Goal: Transaction & Acquisition: Purchase product/service

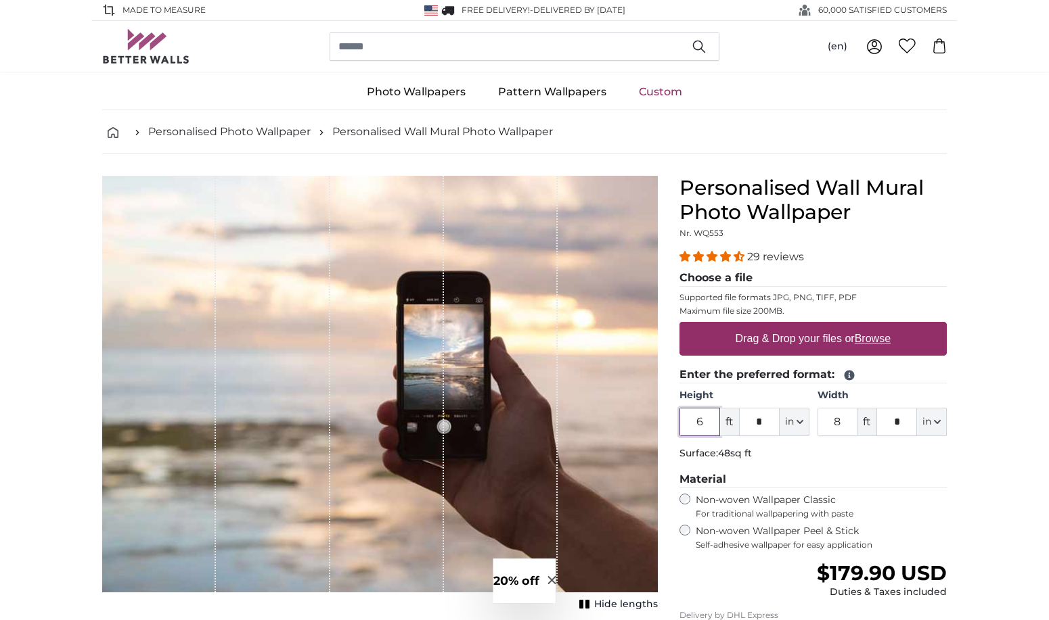
drag, startPoint x: 713, startPoint y: 426, endPoint x: 697, endPoint y: 426, distance: 15.6
click at [697, 426] on input "6" at bounding box center [699, 422] width 41 height 28
type input "4"
drag, startPoint x: 844, startPoint y: 425, endPoint x: 831, endPoint y: 425, distance: 12.9
click at [831, 425] on input "8" at bounding box center [837, 422] width 41 height 28
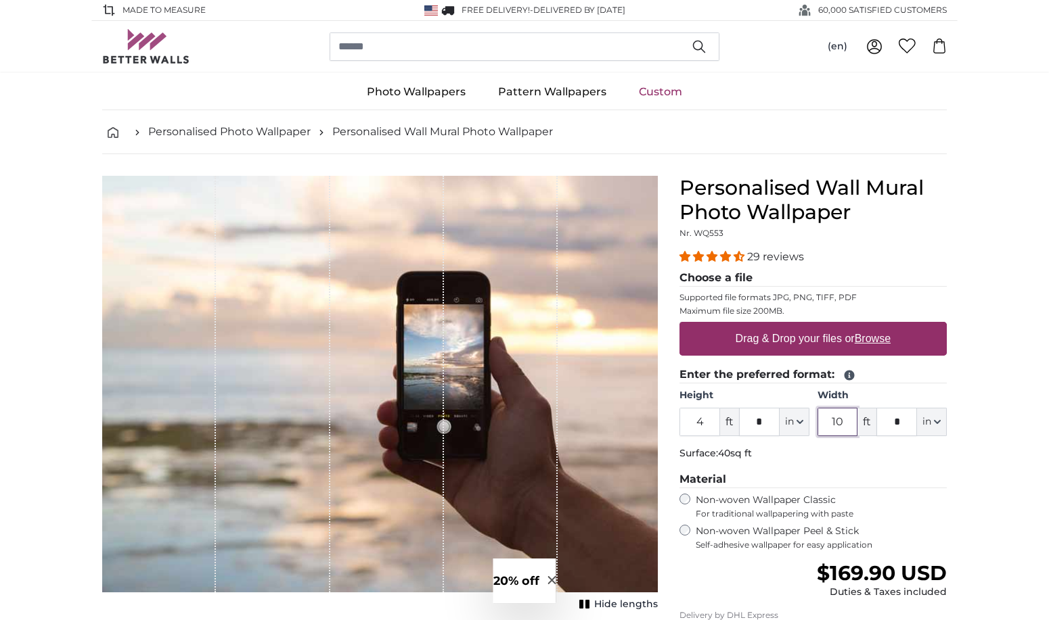
type input "10"
drag, startPoint x: 906, startPoint y: 424, endPoint x: 895, endPoint y: 424, distance: 10.8
click at [895, 424] on input "*" at bounding box center [896, 422] width 41 height 28
type input "*"
click at [913, 496] on label "Non-woven Wallpaper Classic For traditional wallpapering with paste" at bounding box center [820, 507] width 251 height 26
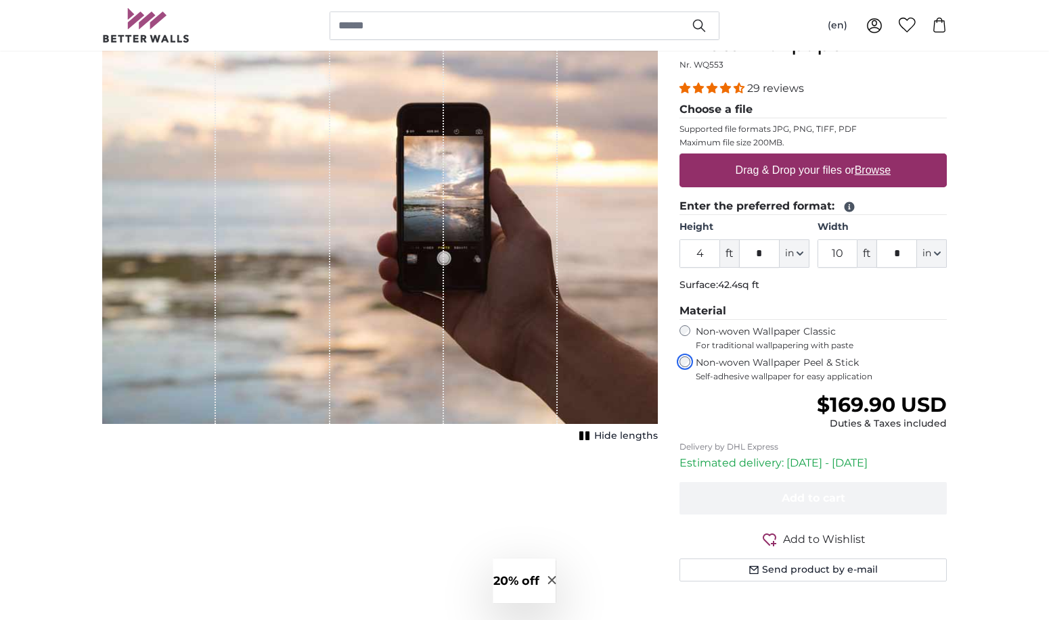
scroll to position [203, 0]
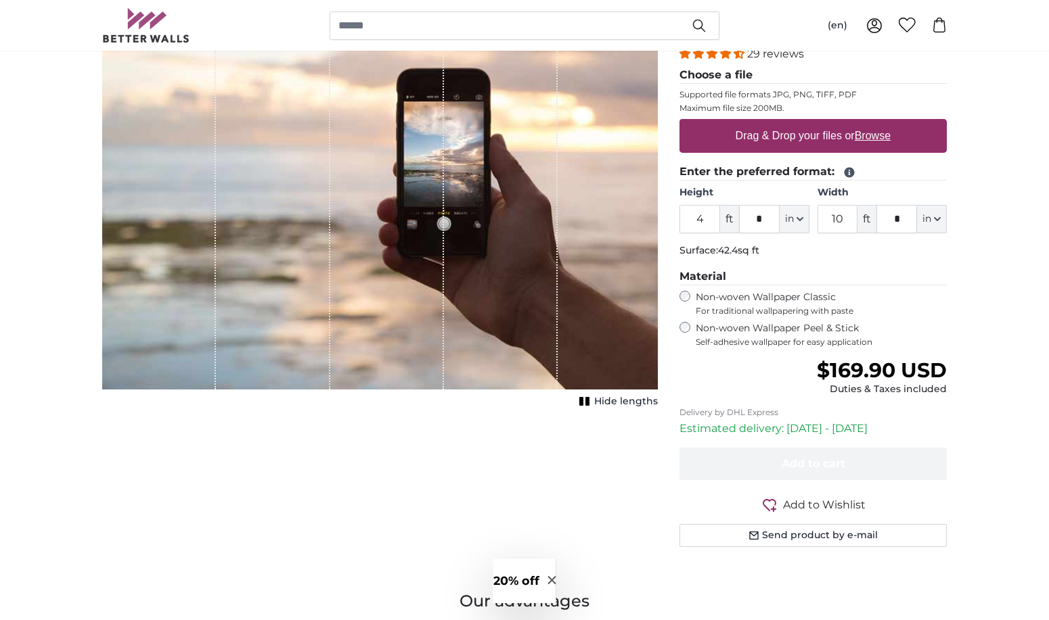
click at [804, 135] on label "Drag & Drop your files or Browse" at bounding box center [813, 135] width 166 height 27
click at [804, 123] on input "Drag & Drop your files or Browse" at bounding box center [812, 121] width 267 height 4
type input "**********"
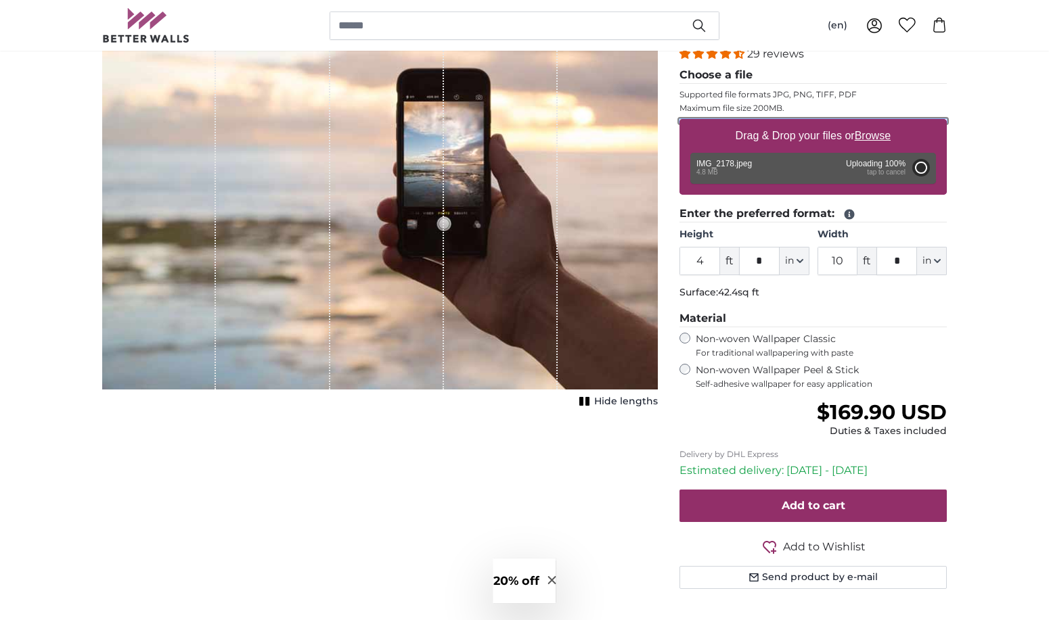
type input "6"
type input "7"
type input "****"
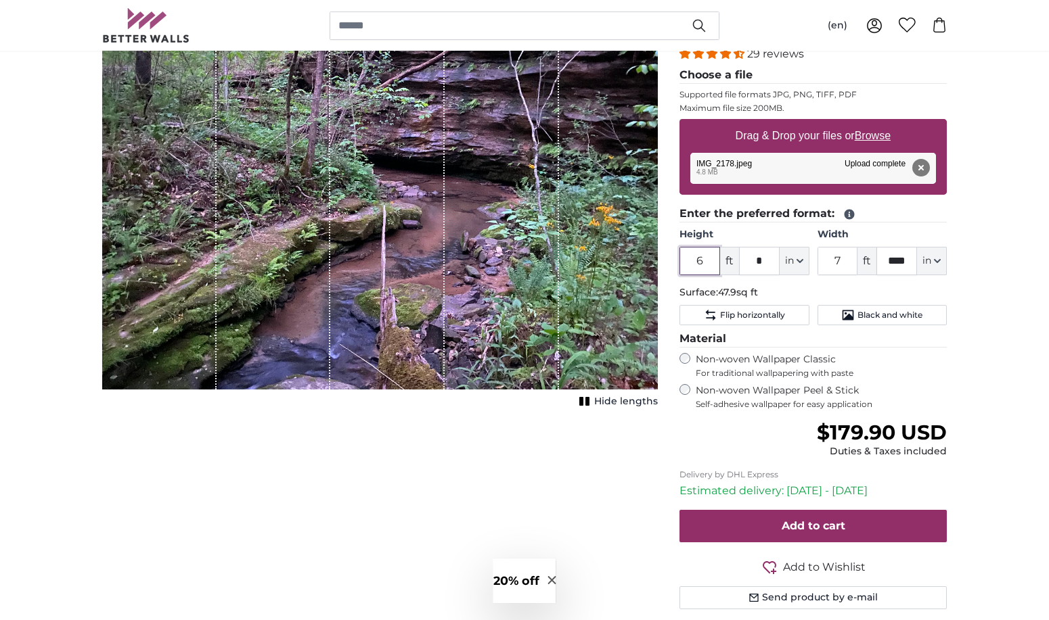
drag, startPoint x: 713, startPoint y: 262, endPoint x: 706, endPoint y: 262, distance: 7.4
click at [706, 262] on input "6" at bounding box center [699, 261] width 41 height 28
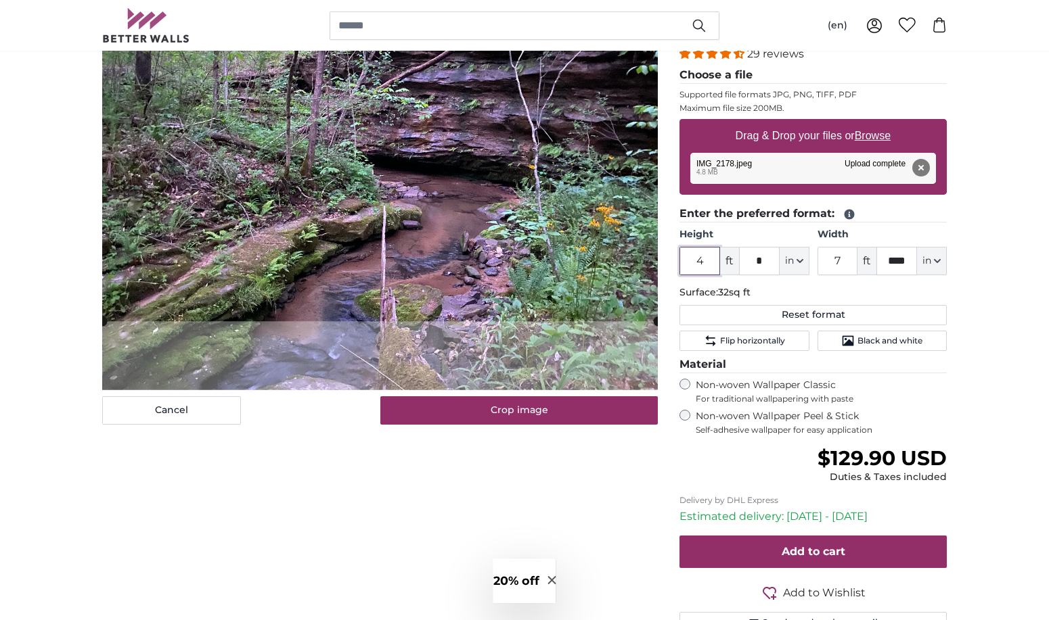
type input "4"
drag, startPoint x: 845, startPoint y: 259, endPoint x: 827, endPoint y: 259, distance: 17.6
click at [827, 259] on input "7" at bounding box center [837, 261] width 41 height 28
type input "10"
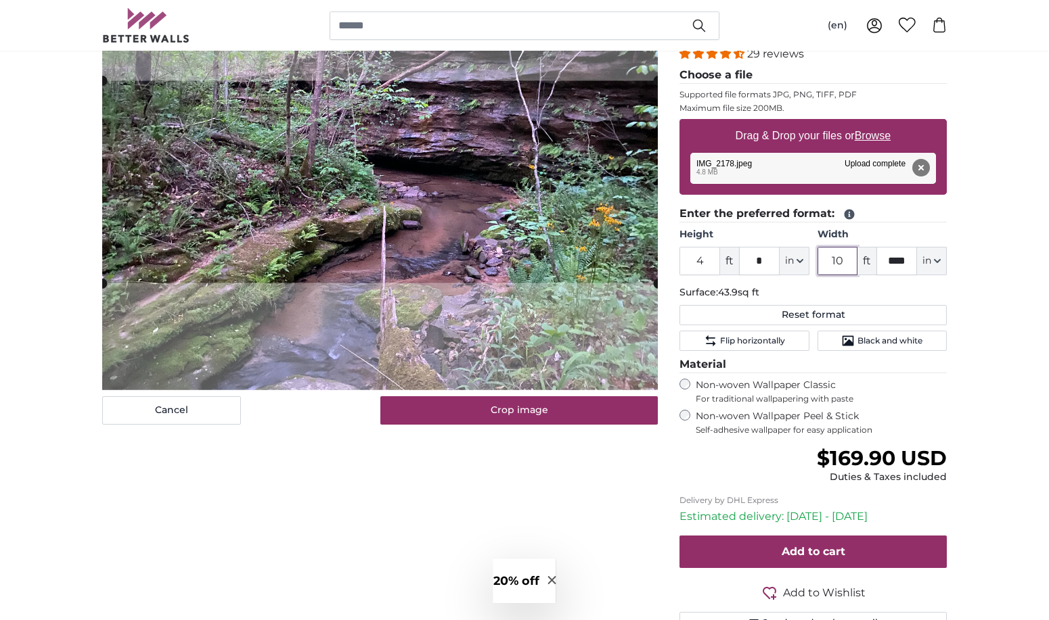
type input "10"
drag, startPoint x: 898, startPoint y: 260, endPoint x: 884, endPoint y: 262, distance: 13.7
click at [884, 262] on input "****" at bounding box center [896, 261] width 41 height 28
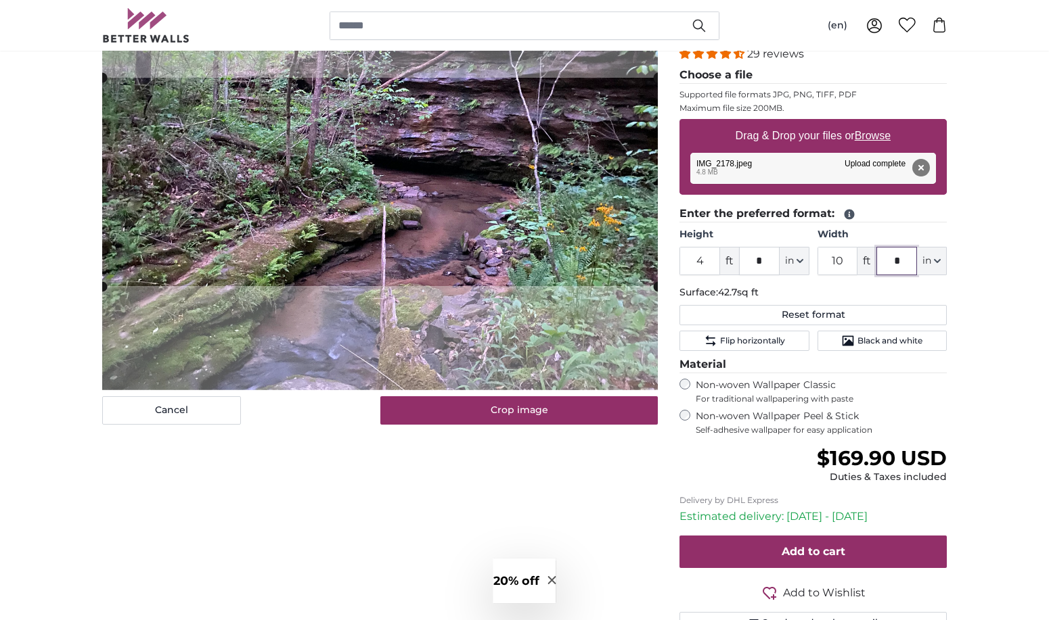
type input "*"
drag, startPoint x: 712, startPoint y: 264, endPoint x: 693, endPoint y: 264, distance: 18.9
click at [693, 264] on input "4" at bounding box center [699, 261] width 41 height 28
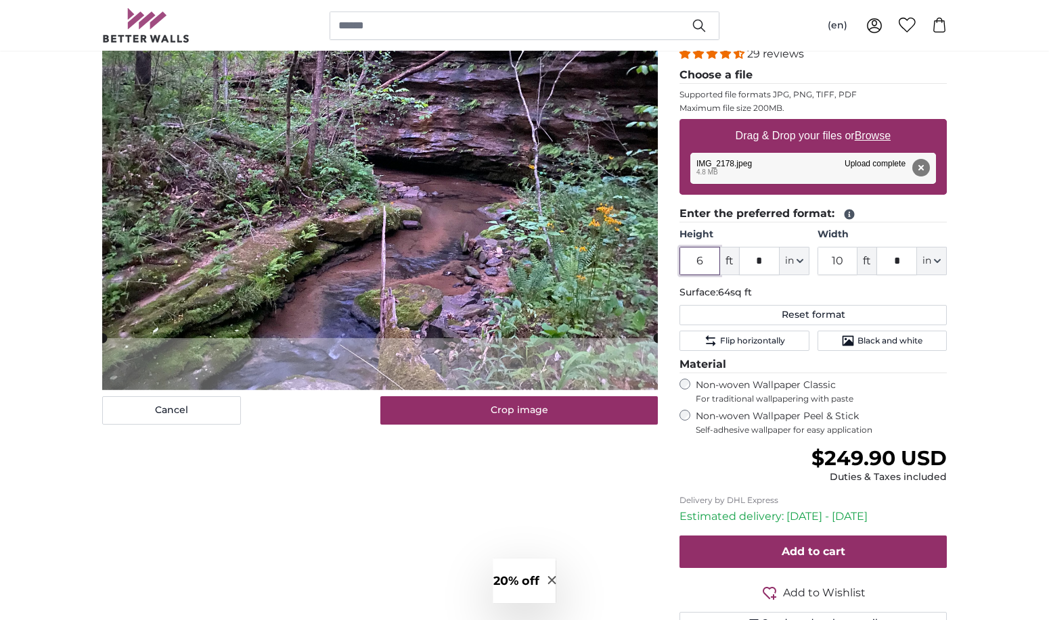
type input "6"
drag, startPoint x: 849, startPoint y: 265, endPoint x: 832, endPoint y: 265, distance: 16.9
click at [832, 265] on input "10" at bounding box center [837, 261] width 41 height 28
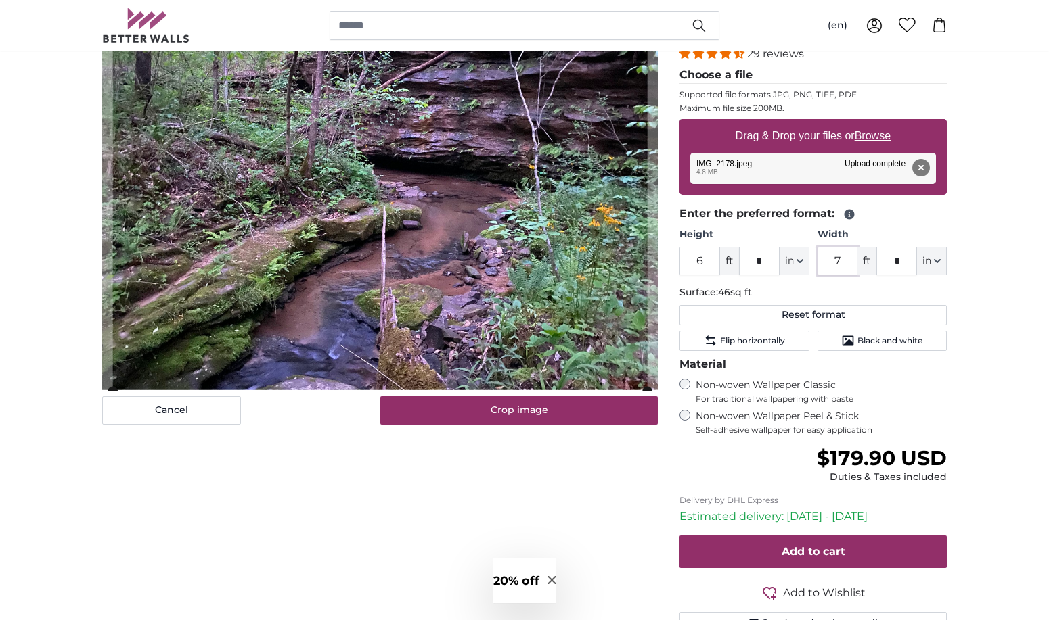
type input "7"
drag, startPoint x: 768, startPoint y: 259, endPoint x: 756, endPoint y: 259, distance: 12.9
click at [756, 259] on input "*" at bounding box center [759, 261] width 41 height 28
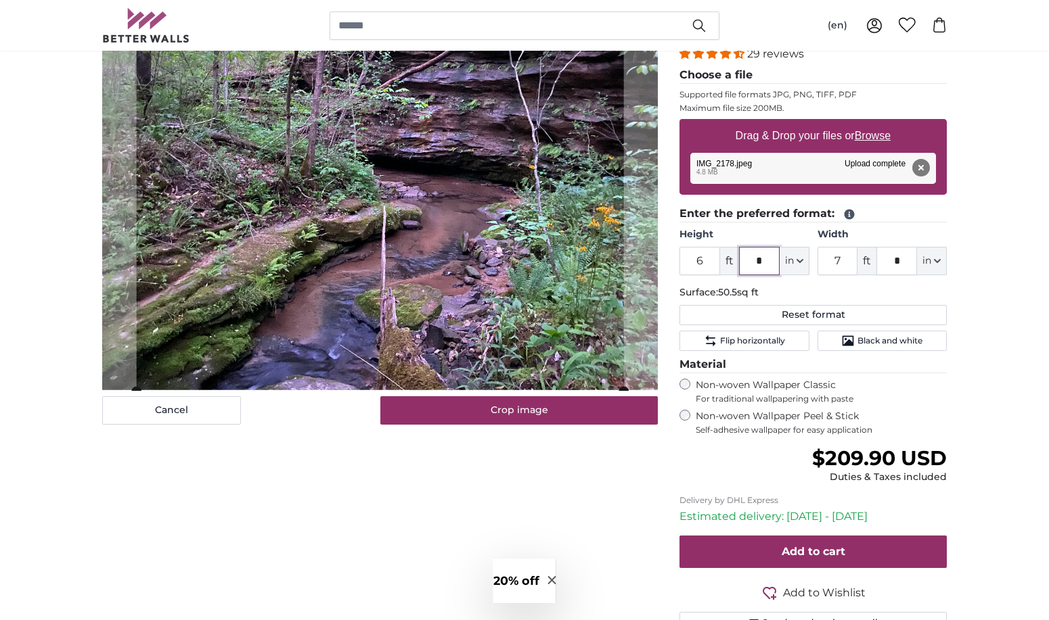
type input "*"
drag, startPoint x: 848, startPoint y: 260, endPoint x: 833, endPoint y: 260, distance: 14.2
click at [833, 260] on input "7" at bounding box center [837, 261] width 41 height 28
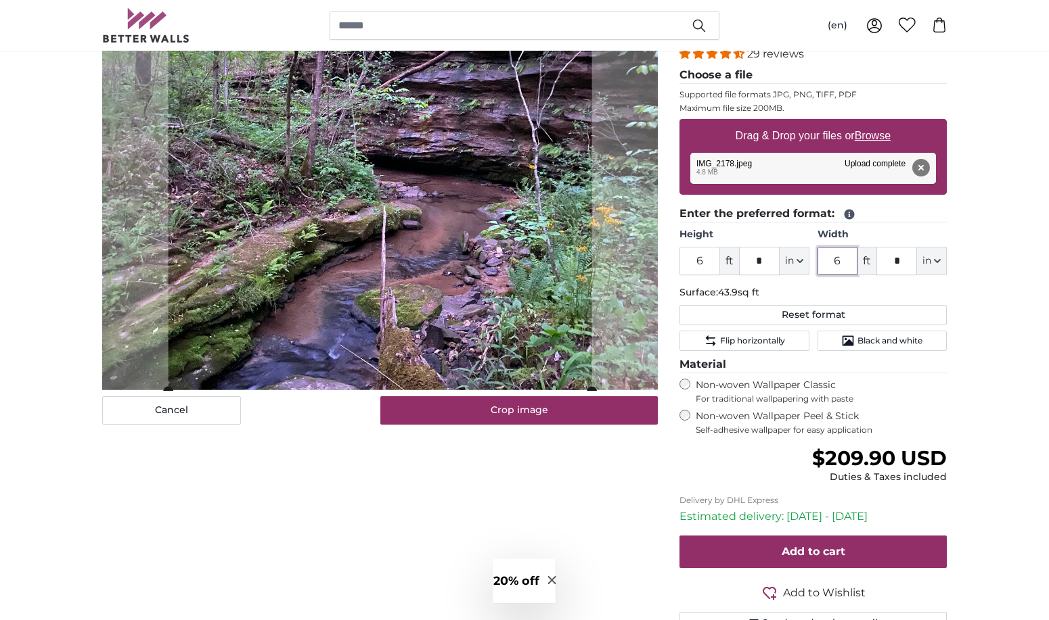
type input "6"
drag, startPoint x: 900, startPoint y: 264, endPoint x: 893, endPoint y: 265, distance: 7.6
click at [893, 265] on input "*" at bounding box center [896, 261] width 41 height 28
type input "*"
click at [921, 423] on label "Non-woven Wallpaper Peel & Stick Self-adhesive wallpaper for easy application" at bounding box center [820, 423] width 251 height 26
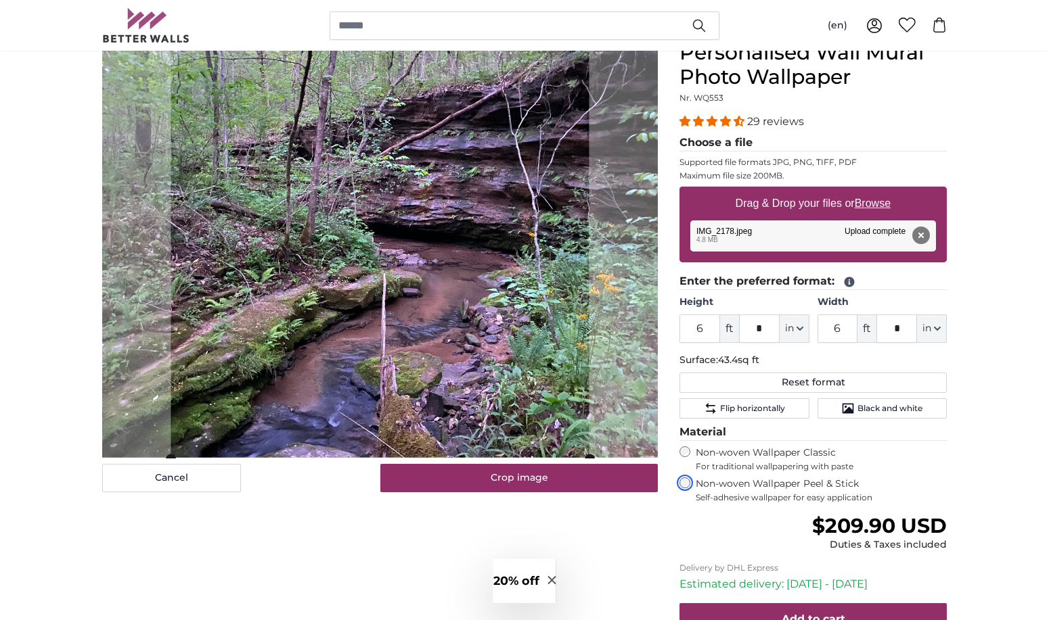
scroll to position [68, 0]
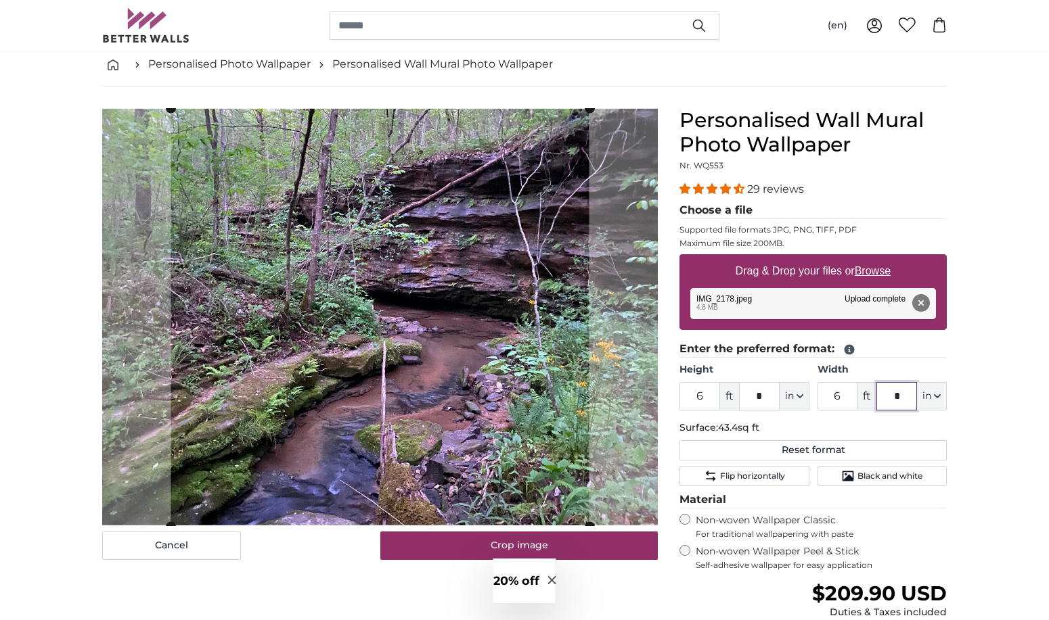
drag, startPoint x: 900, startPoint y: 397, endPoint x: 879, endPoint y: 397, distance: 21.0
click at [879, 397] on input "*" at bounding box center [896, 396] width 41 height 28
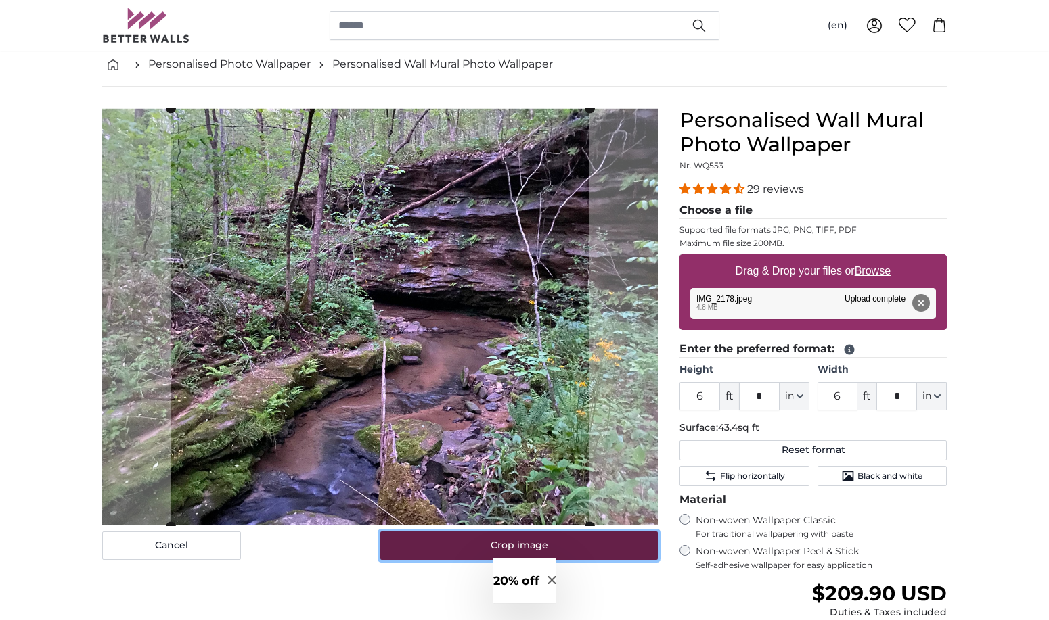
click at [548, 544] on button "Crop image" at bounding box center [519, 546] width 278 height 28
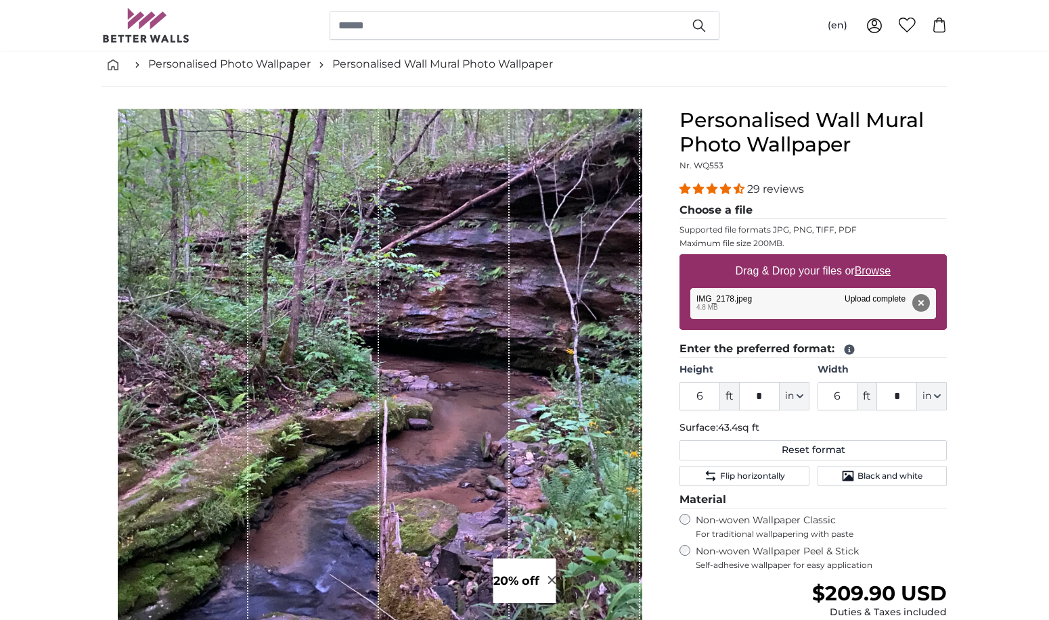
click at [654, 543] on div "Hide lengths" at bounding box center [379, 378] width 555 height 541
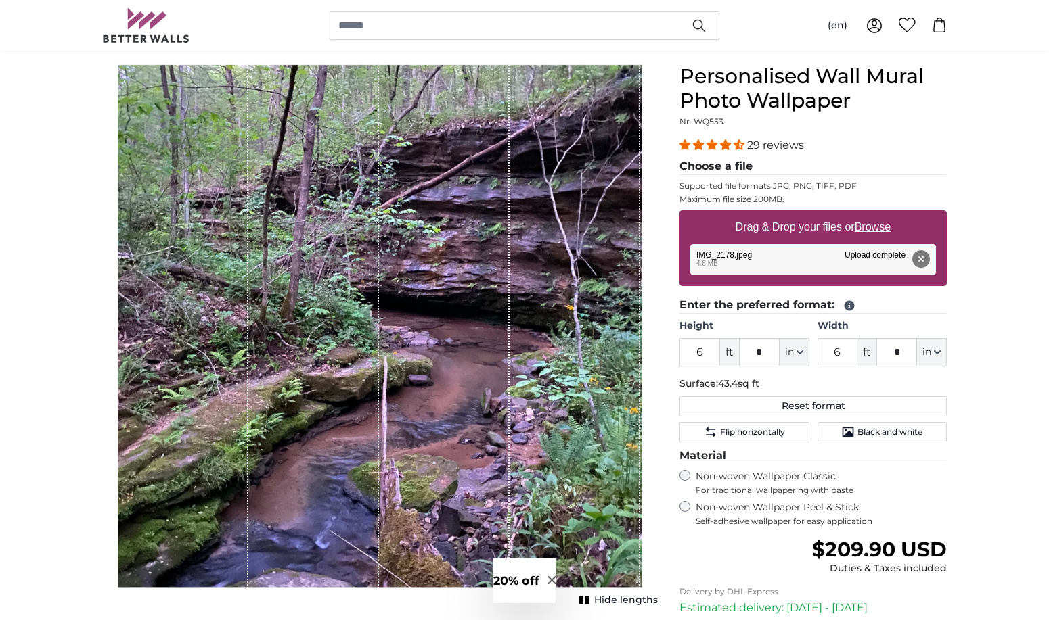
scroll to position [135, 0]
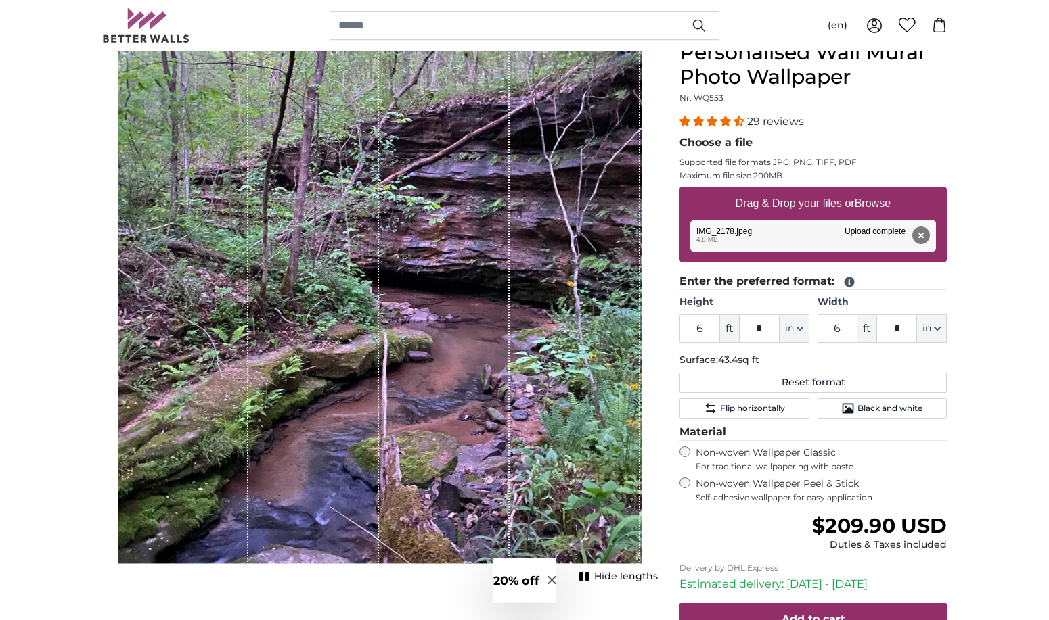
click at [664, 461] on div "Cancel Crop image Hide lengths" at bounding box center [379, 388] width 577 height 695
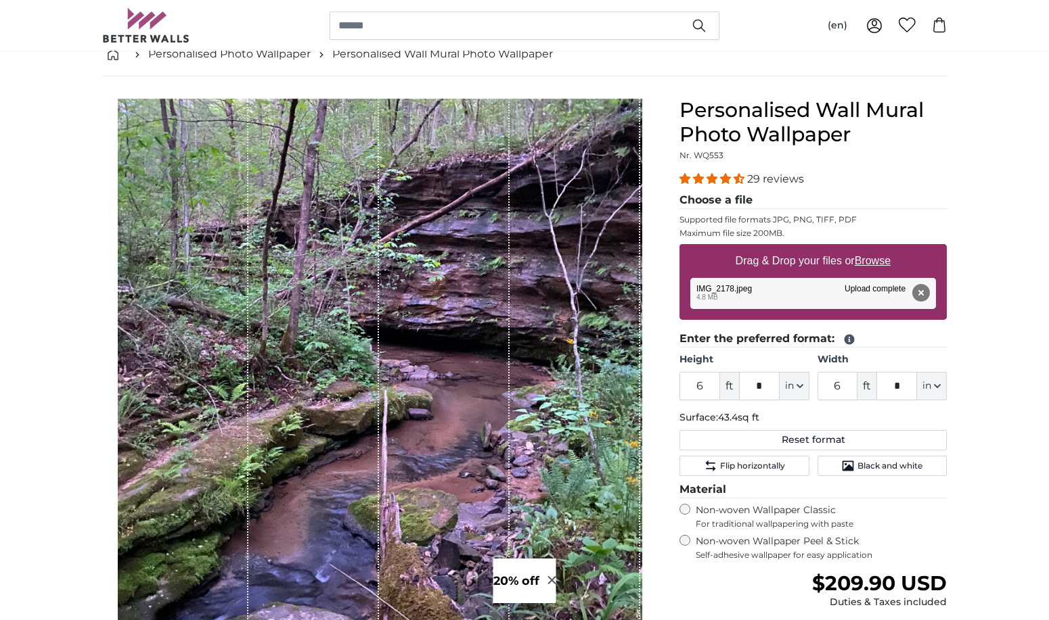
scroll to position [68, 0]
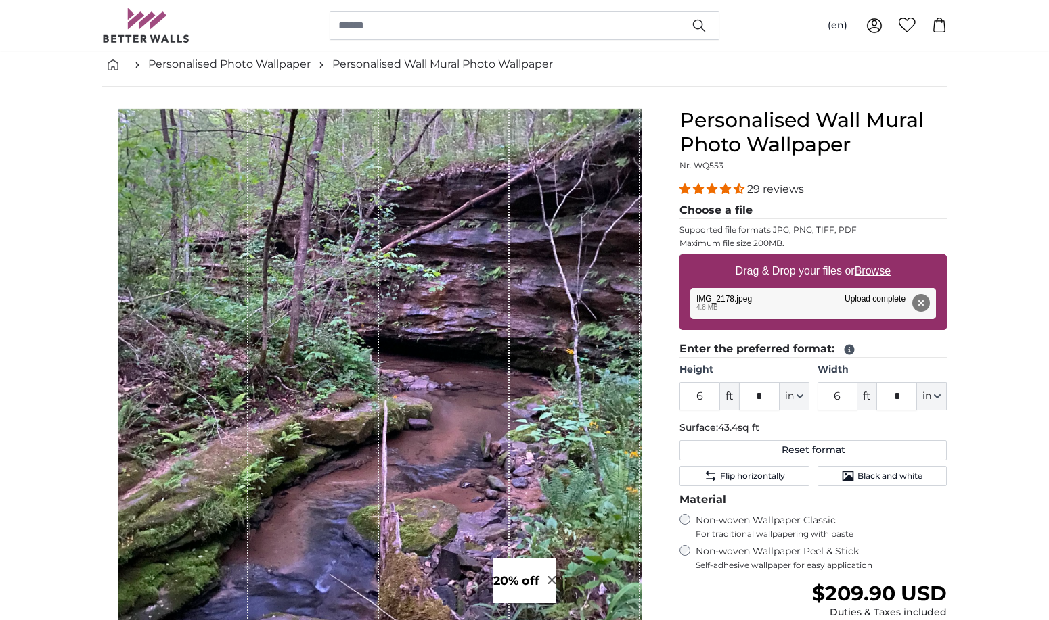
click at [925, 346] on legend "Enter the preferred format:" at bounding box center [812, 349] width 267 height 17
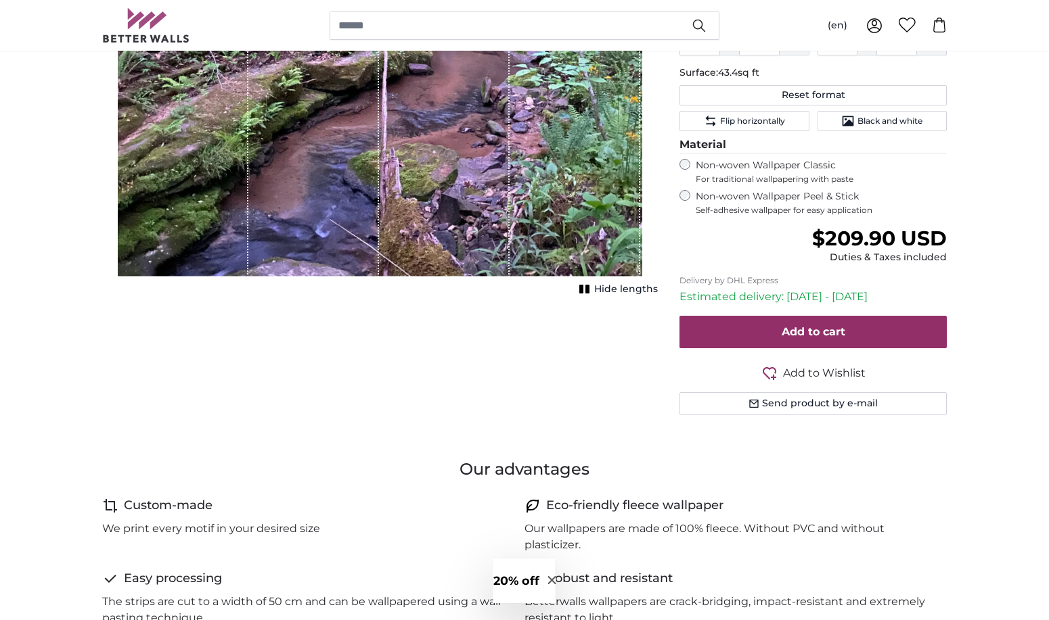
scroll to position [406, 0]
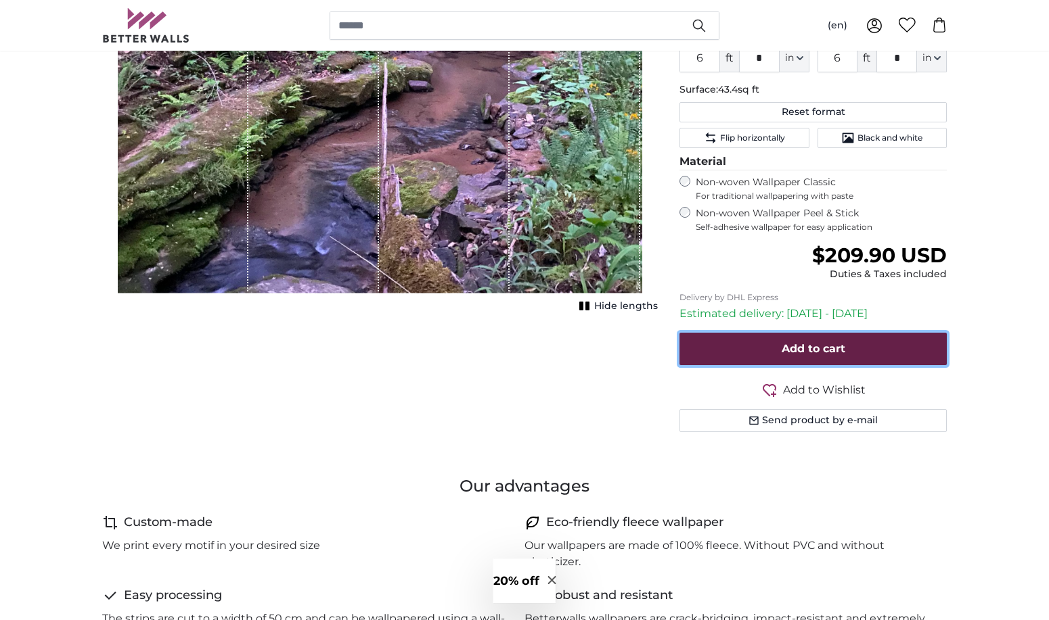
click at [816, 344] on span "Add to cart" at bounding box center [813, 348] width 64 height 13
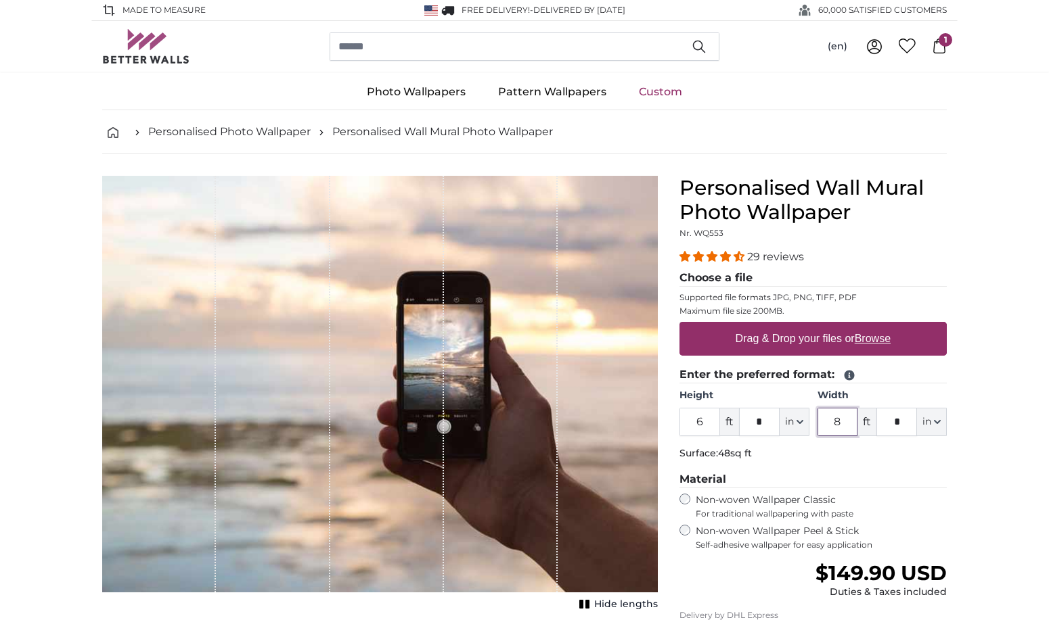
drag, startPoint x: 847, startPoint y: 425, endPoint x: 835, endPoint y: 425, distance: 11.5
click at [835, 425] on input "8" at bounding box center [837, 422] width 41 height 28
type input "6"
drag, startPoint x: 910, startPoint y: 416, endPoint x: 895, endPoint y: 421, distance: 15.8
click at [895, 421] on input "*" at bounding box center [896, 422] width 41 height 28
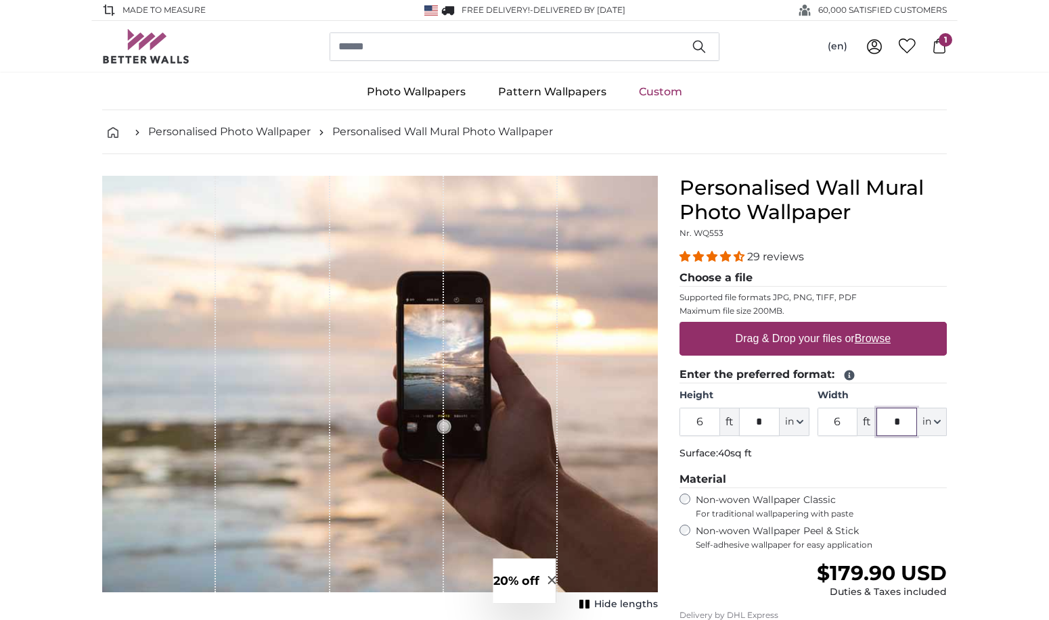
type input "*"
drag, startPoint x: 763, startPoint y: 421, endPoint x: 751, endPoint y: 421, distance: 12.2
click at [751, 421] on input "*" at bounding box center [759, 422] width 41 height 28
type input "*"
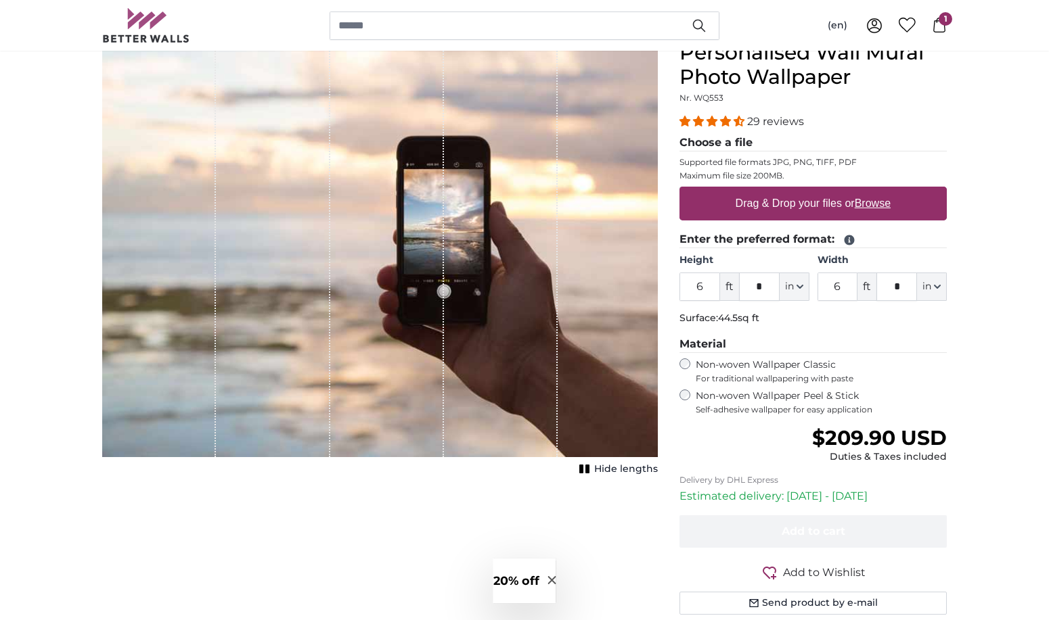
scroll to position [203, 0]
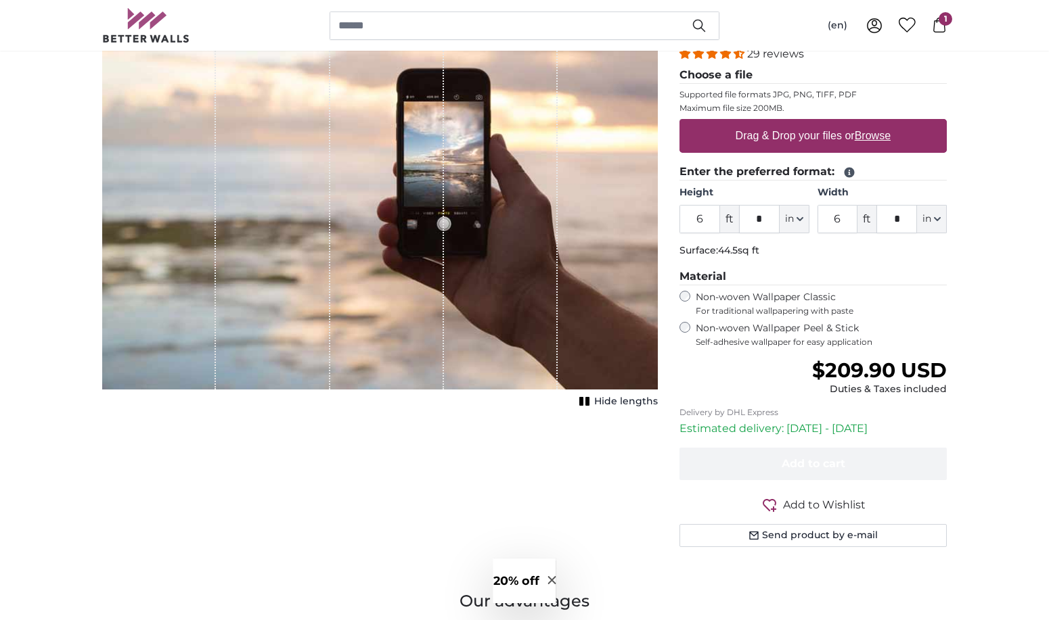
click at [879, 135] on u "Browse" at bounding box center [872, 135] width 36 height 11
click at [879, 123] on input "Drag & Drop your files or Browse" at bounding box center [812, 121] width 267 height 4
type input "**********"
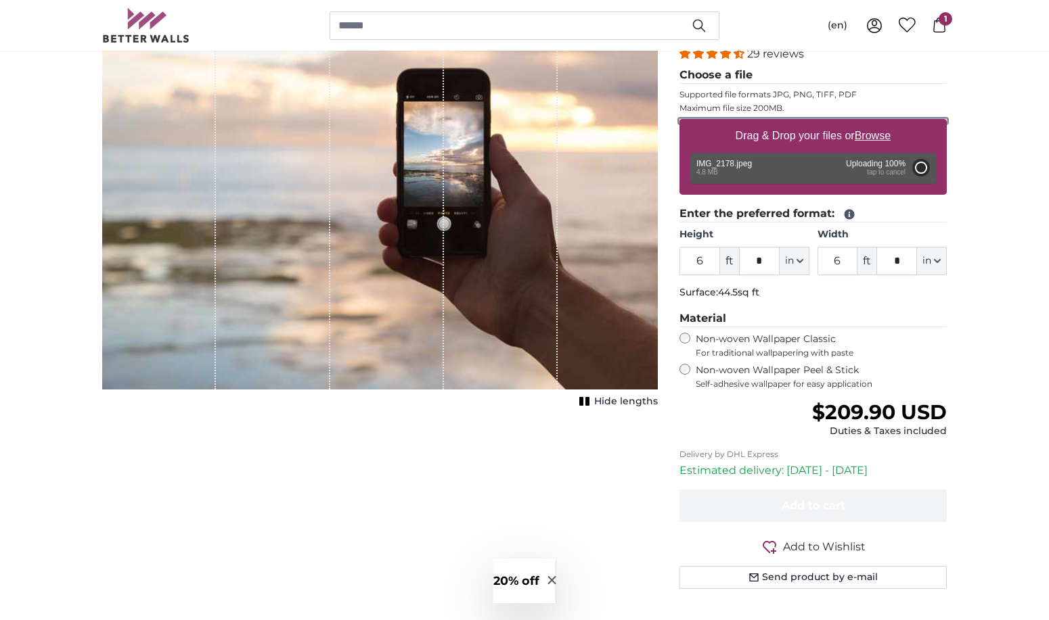
type input "*"
type input "7"
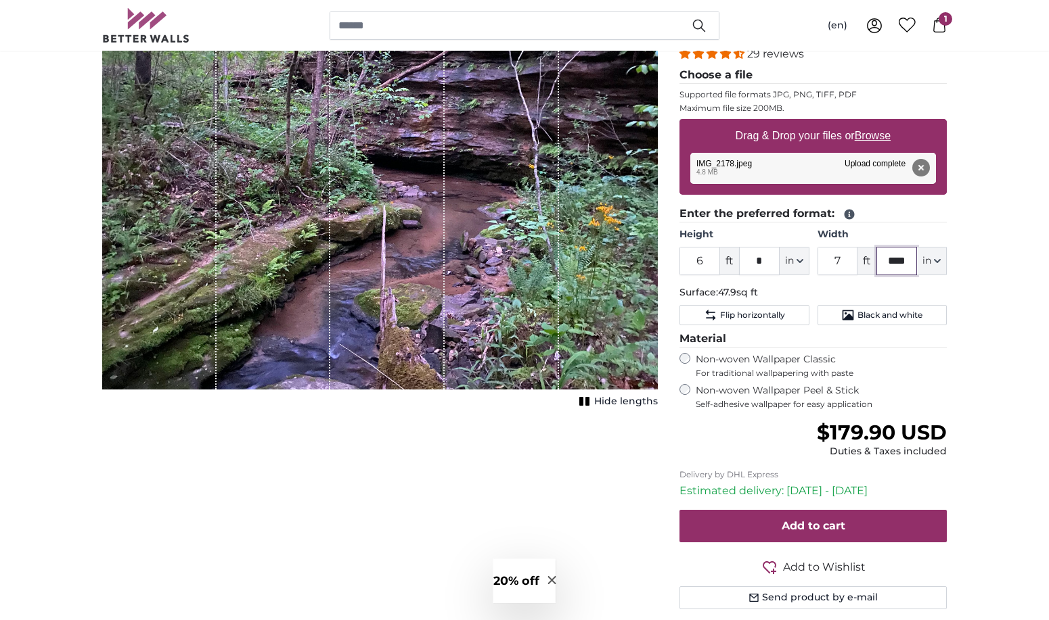
drag, startPoint x: 907, startPoint y: 260, endPoint x: 892, endPoint y: 262, distance: 14.9
click at [892, 262] on input "****" at bounding box center [896, 261] width 41 height 28
click at [898, 262] on input "****" at bounding box center [896, 261] width 41 height 28
type input "***"
type input "16"
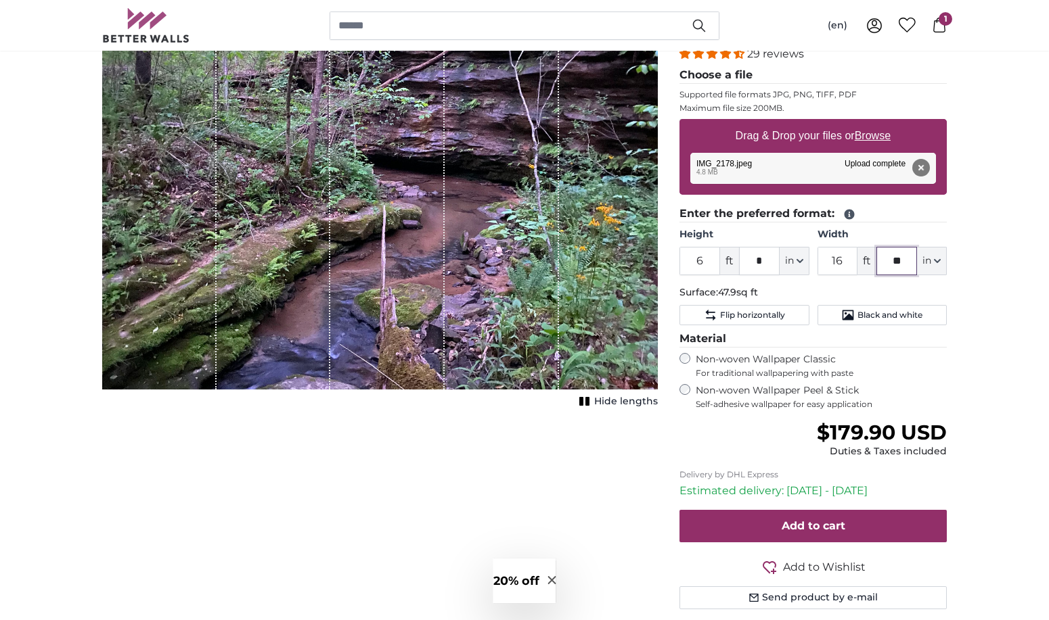
type input "*"
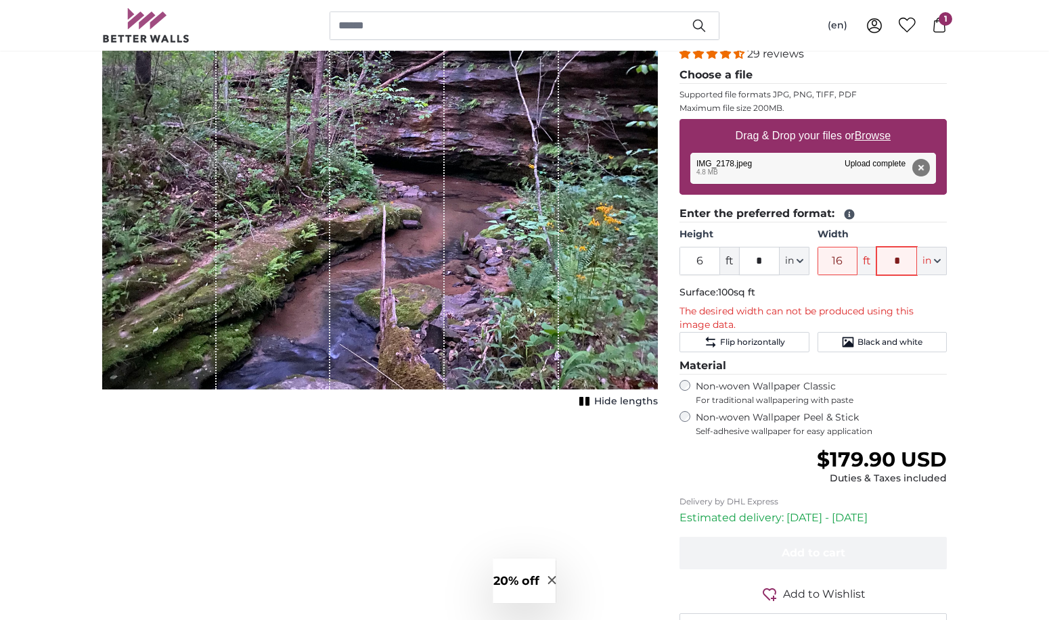
type input "*"
click at [851, 262] on input "16" at bounding box center [837, 261] width 41 height 28
type input "1"
type input "6"
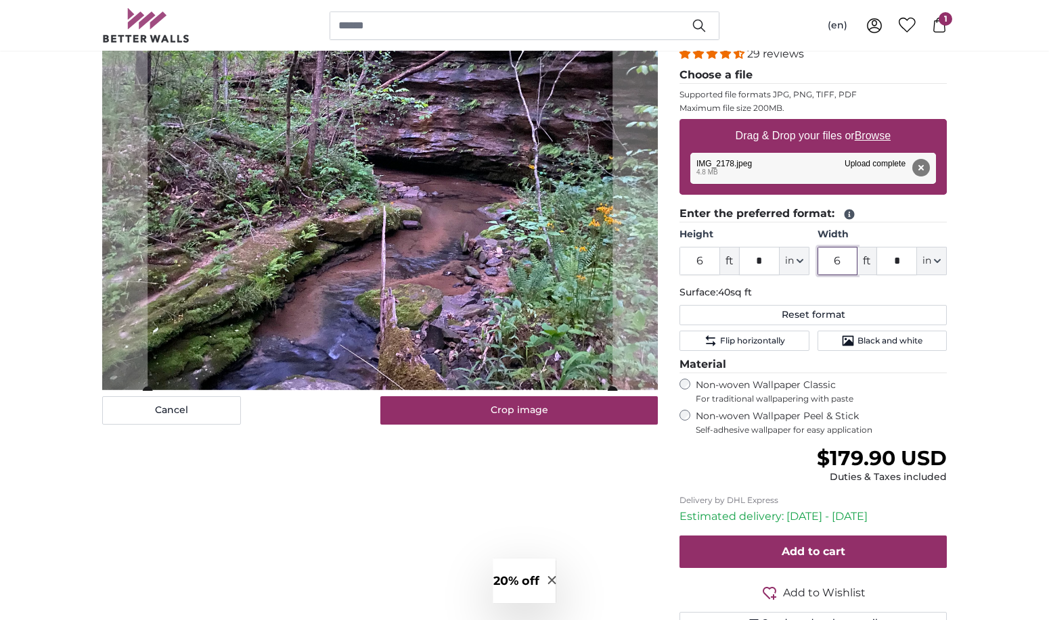
type input "6"
click at [762, 260] on input "*" at bounding box center [759, 261] width 41 height 28
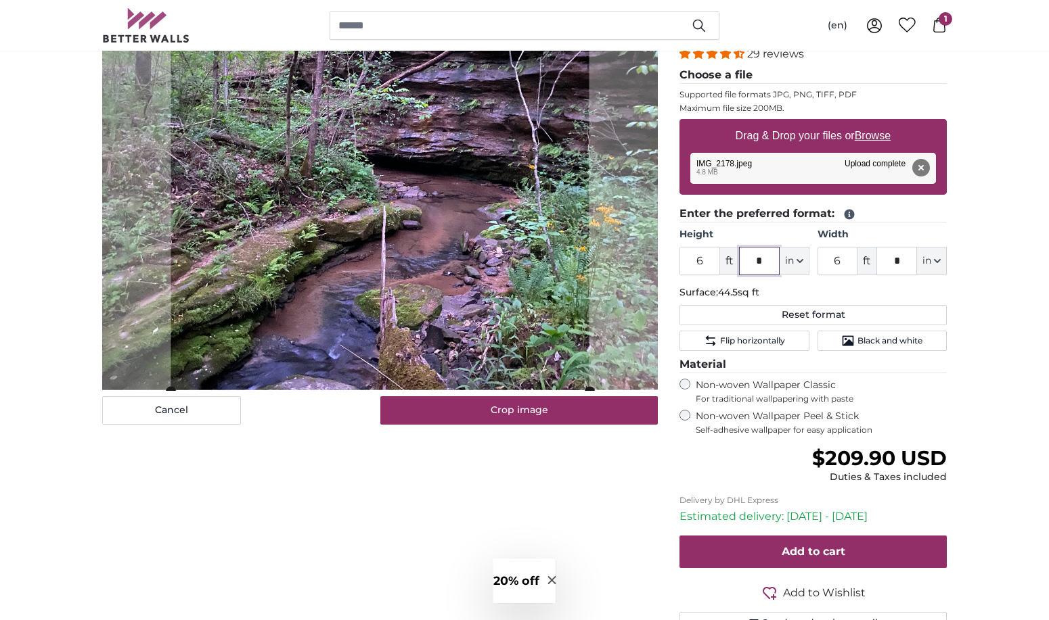
type input "*"
click at [835, 292] on p "Surface: 44.5sq ft" at bounding box center [812, 293] width 267 height 14
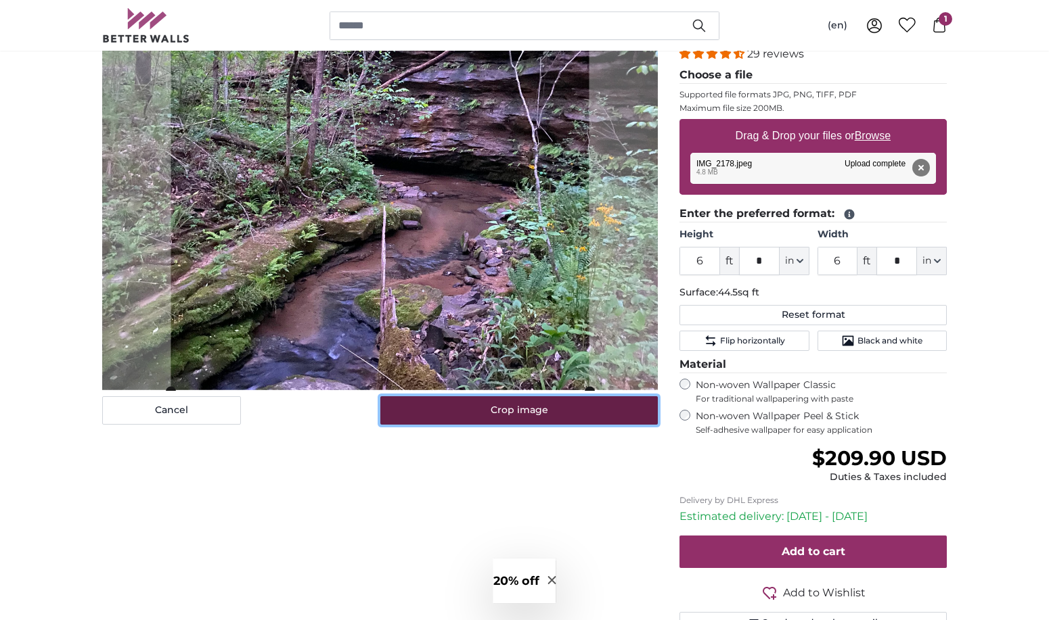
click at [518, 408] on button "Crop image" at bounding box center [519, 410] width 278 height 28
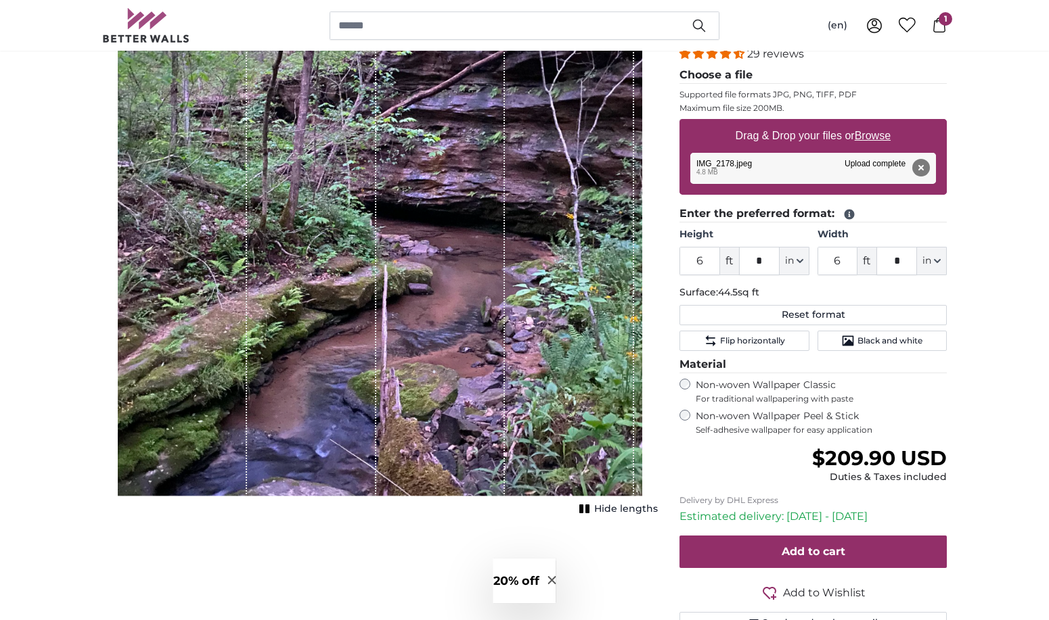
drag, startPoint x: 351, startPoint y: 337, endPoint x: 379, endPoint y: 337, distance: 27.7
click at [379, 337] on div "1 of 1" at bounding box center [380, 235] width 524 height 524
drag, startPoint x: 459, startPoint y: 330, endPoint x: 417, endPoint y: 331, distance: 41.3
click at [417, 331] on div "1 of 1" at bounding box center [440, 235] width 129 height 524
click at [524, 331] on div "1 of 1" at bounding box center [569, 235] width 129 height 524
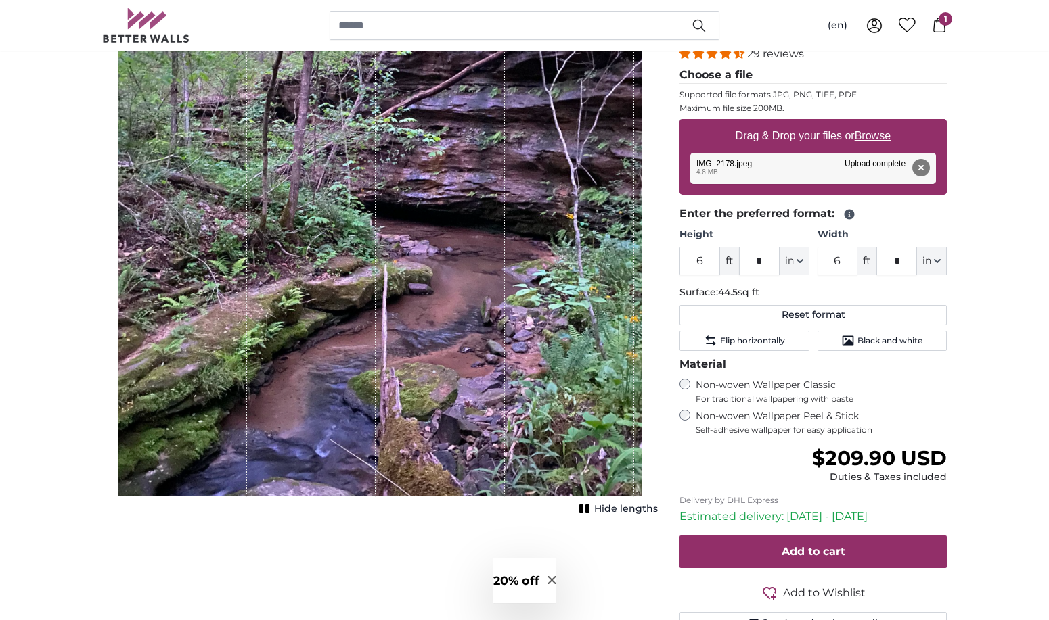
click at [612, 511] on span "Hide lengths" at bounding box center [626, 510] width 64 height 14
click at [612, 511] on span "Show lengths" at bounding box center [623, 510] width 68 height 14
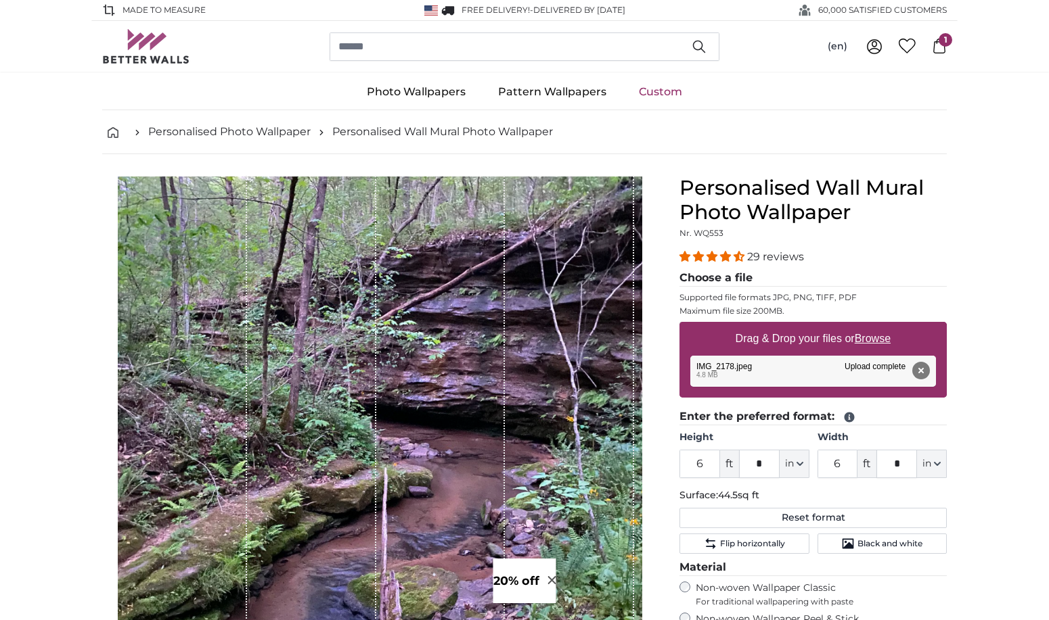
drag, startPoint x: 634, startPoint y: 237, endPoint x: 641, endPoint y: 237, distance: 7.4
click at [641, 237] on div "1 of 1" at bounding box center [380, 438] width 524 height 524
drag, startPoint x: 903, startPoint y: 469, endPoint x: 892, endPoint y: 469, distance: 11.5
click at [892, 469] on input "*" at bounding box center [896, 464] width 41 height 28
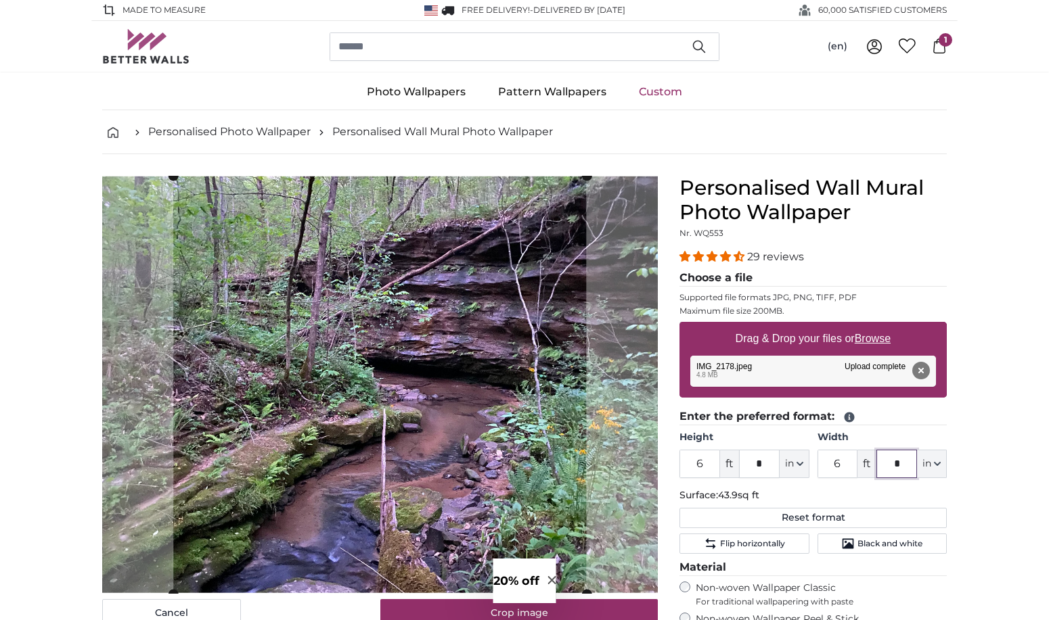
type input "*"
drag, startPoint x: 765, startPoint y: 465, endPoint x: 755, endPoint y: 465, distance: 10.1
click at [755, 465] on input "*" at bounding box center [759, 464] width 41 height 28
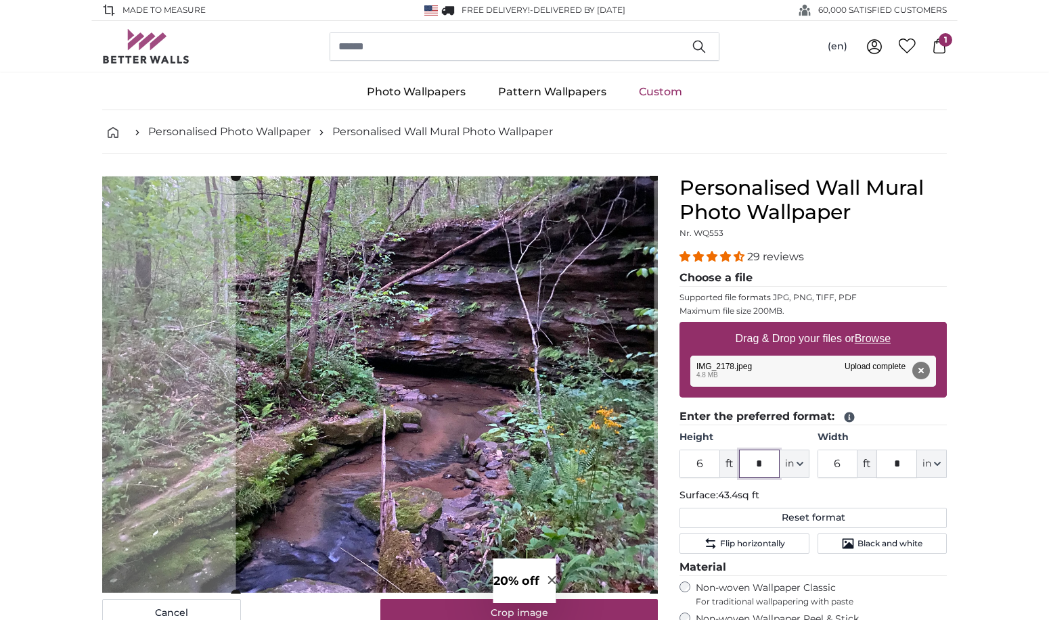
click at [618, 214] on cropper-handle at bounding box center [445, 386] width 418 height 418
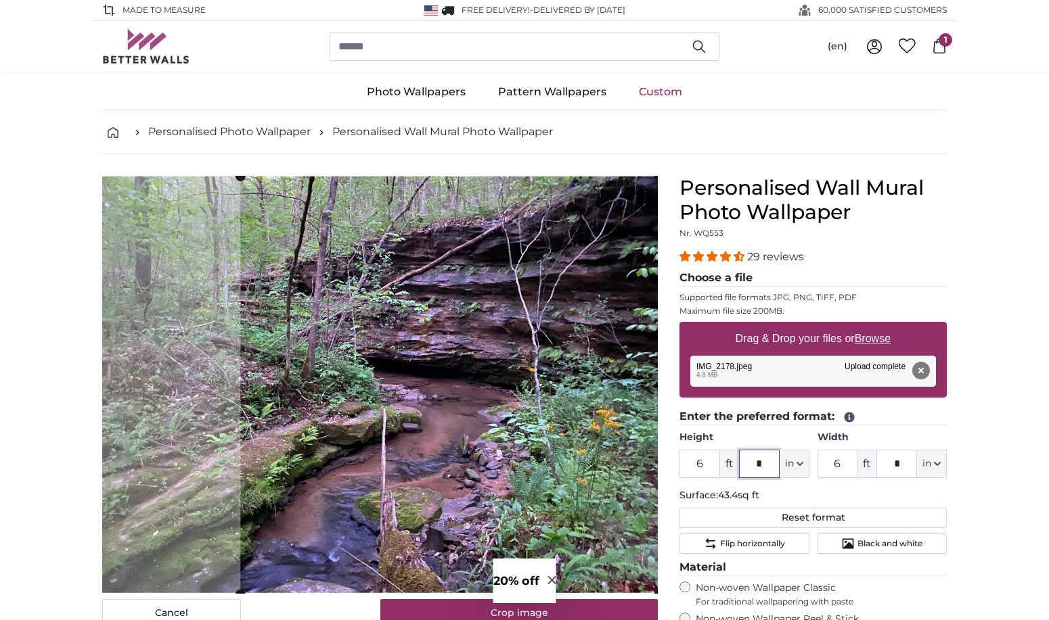
click at [418, 365] on cropper-handle at bounding box center [449, 386] width 418 height 418
type input "*"
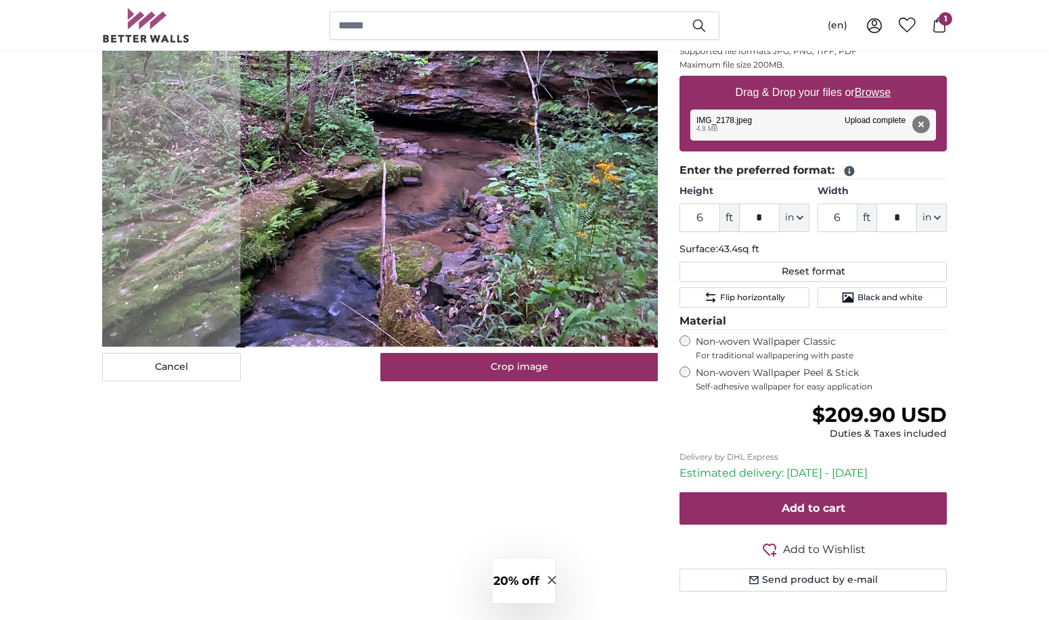
scroll to position [271, 0]
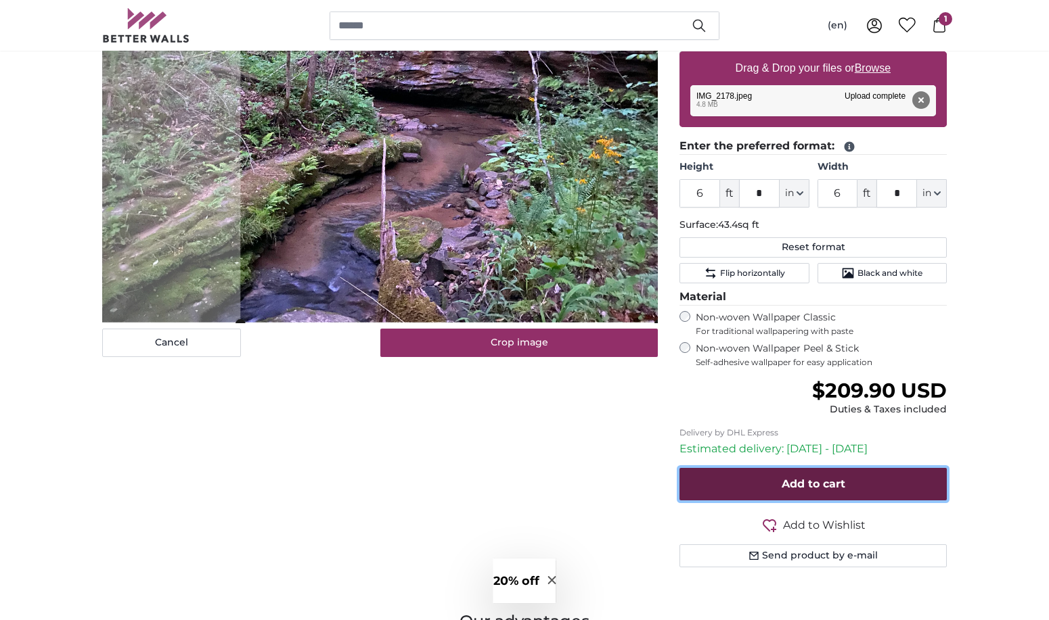
click at [831, 480] on span "Add to cart" at bounding box center [813, 484] width 64 height 13
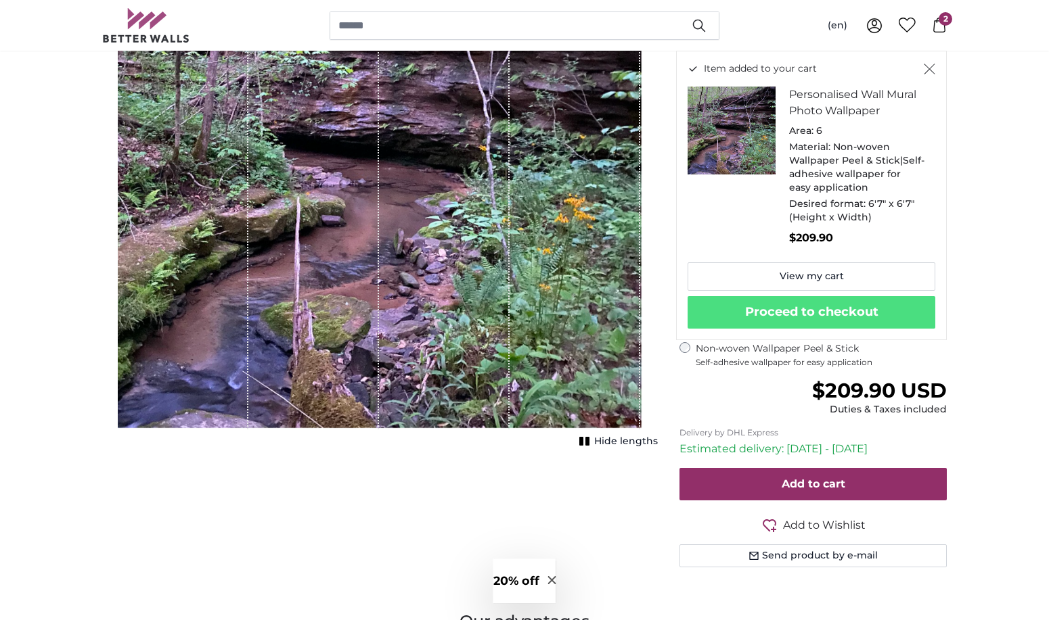
click at [939, 17] on span "2" at bounding box center [945, 19] width 14 height 14
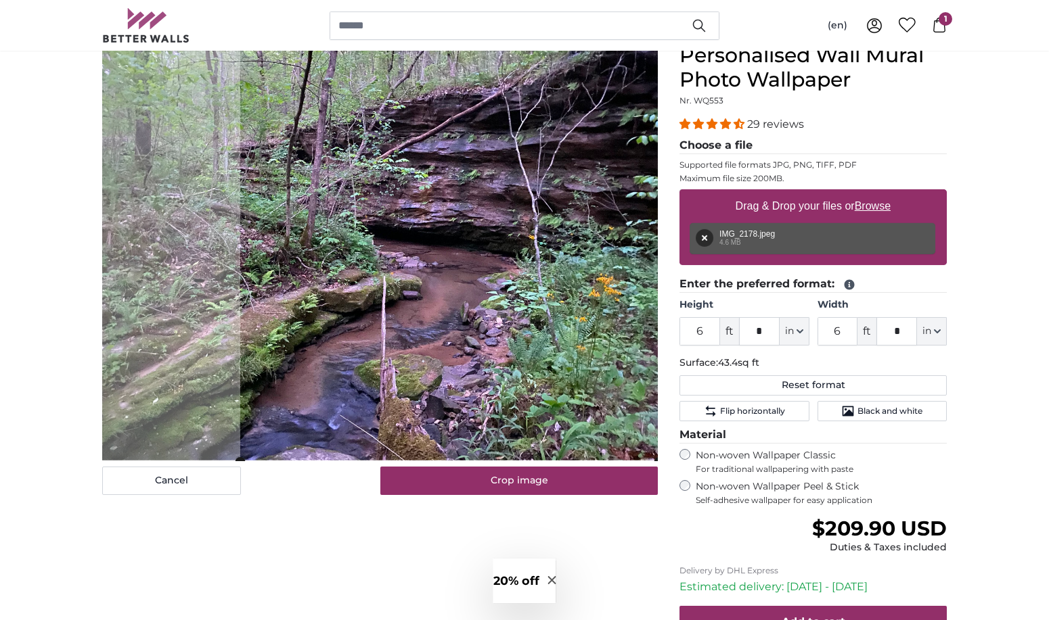
scroll to position [135, 0]
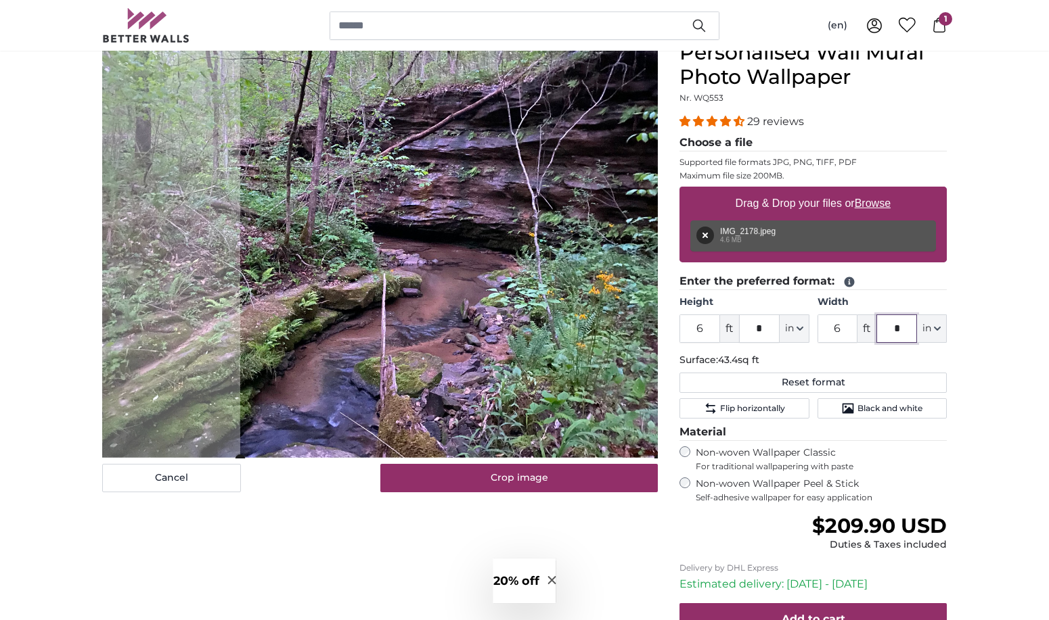
drag, startPoint x: 906, startPoint y: 329, endPoint x: 890, endPoint y: 331, distance: 16.4
click at [890, 331] on input "*" at bounding box center [896, 329] width 41 height 28
type input "*"
click at [628, 308] on cropper-handle at bounding box center [444, 250] width 423 height 418
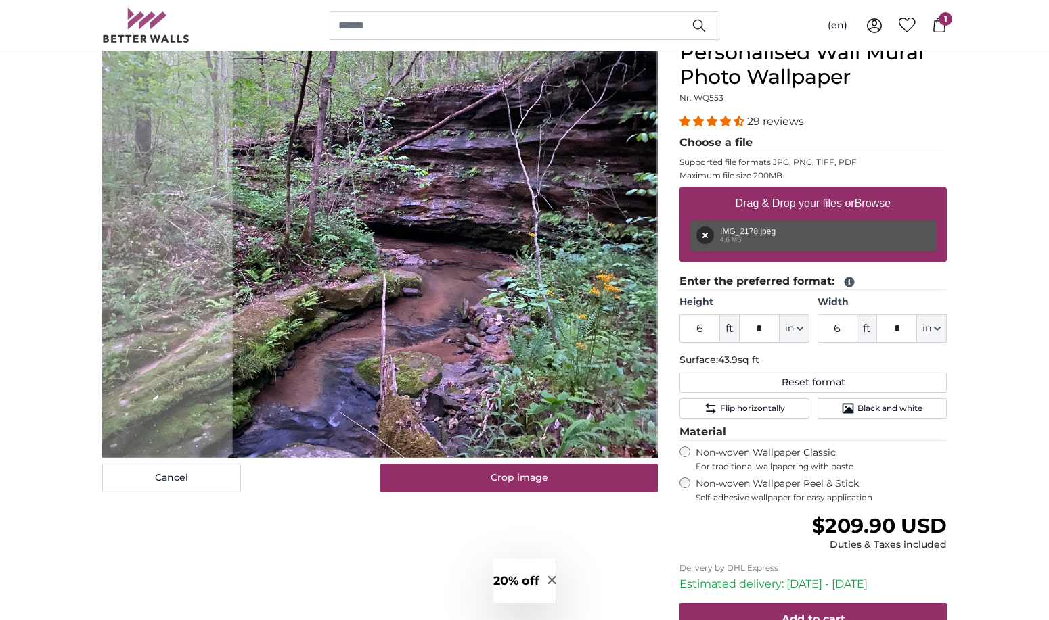
click at [480, 519] on div "Cancel Crop image Hide lengths" at bounding box center [379, 388] width 577 height 695
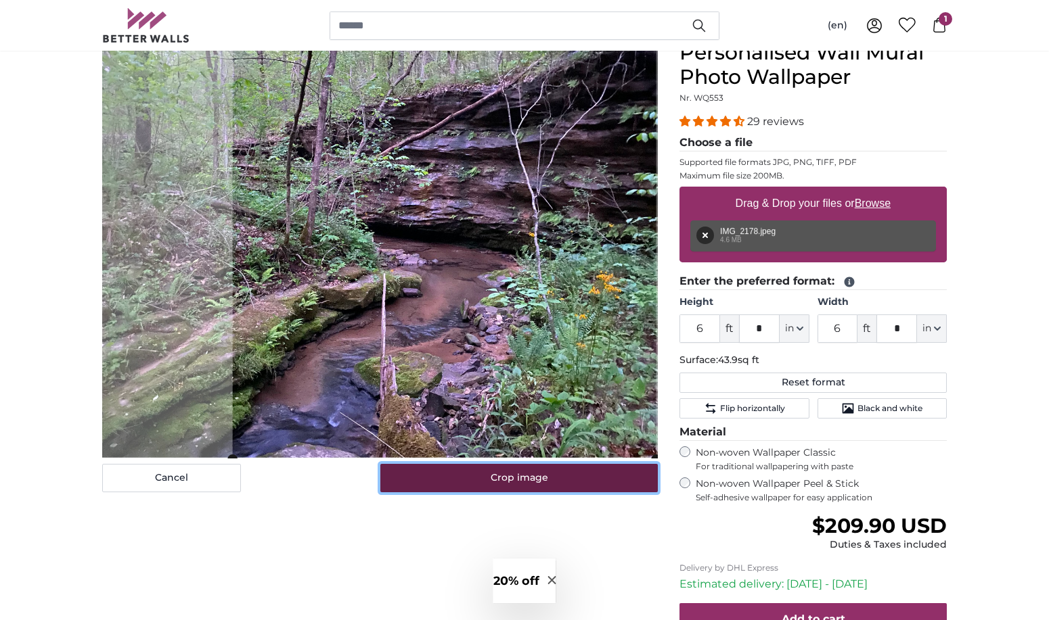
click at [528, 483] on button "Crop image" at bounding box center [519, 478] width 278 height 28
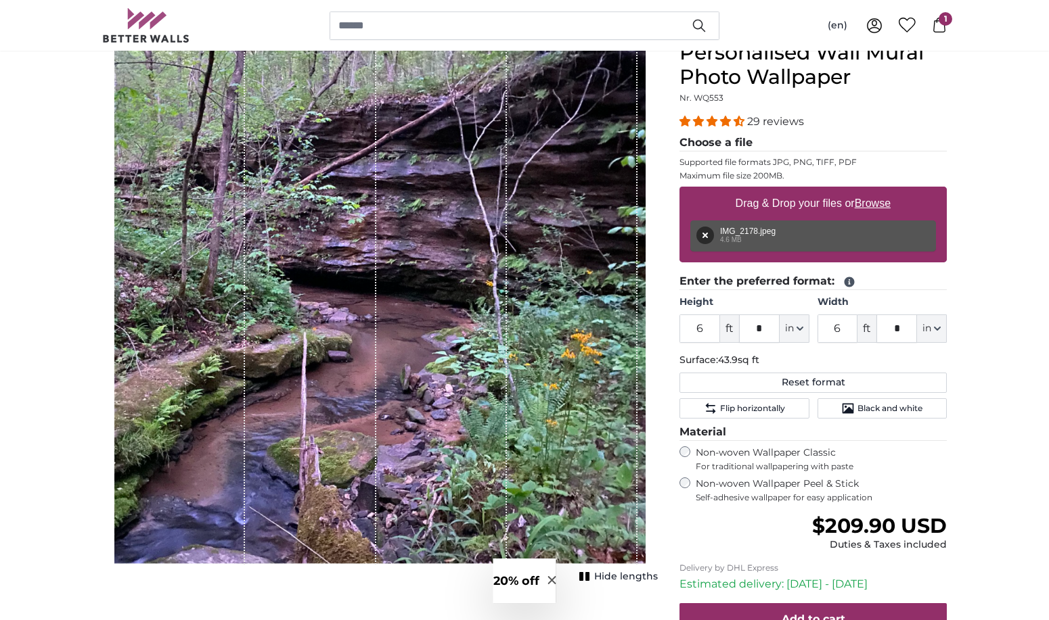
click at [452, 400] on div "1 of 1" at bounding box center [441, 303] width 131 height 524
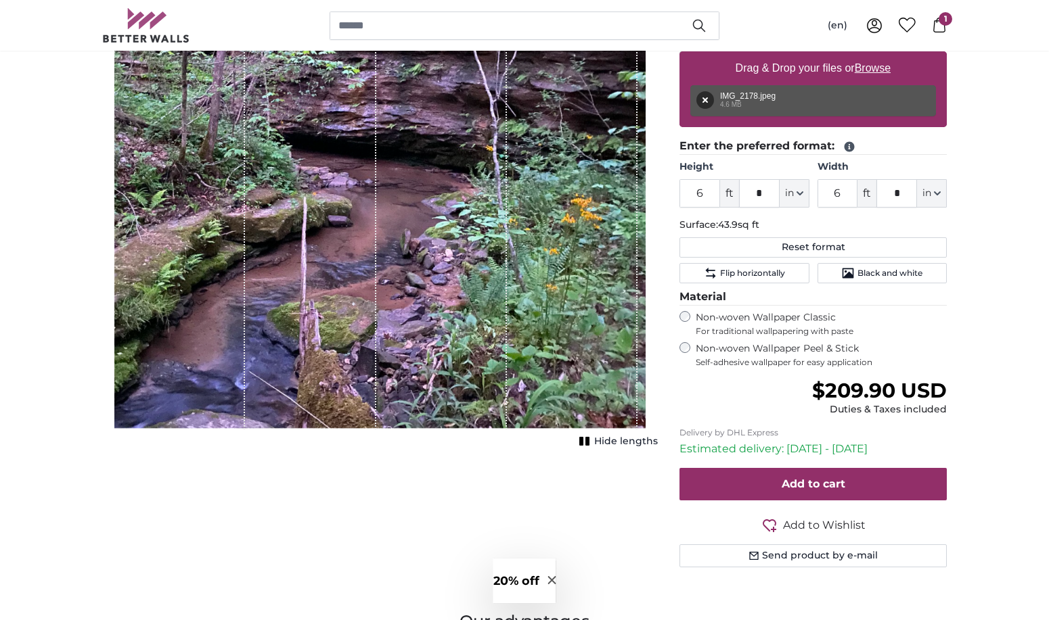
scroll to position [338, 0]
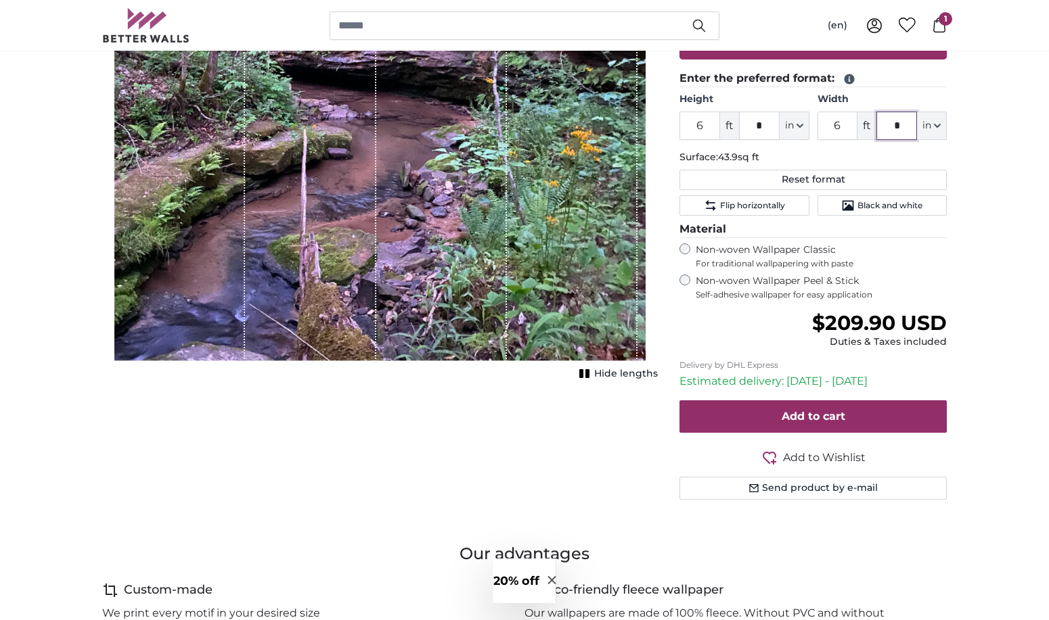
drag, startPoint x: 904, startPoint y: 127, endPoint x: 896, endPoint y: 127, distance: 8.1
click at [896, 127] on input "*" at bounding box center [896, 126] width 41 height 28
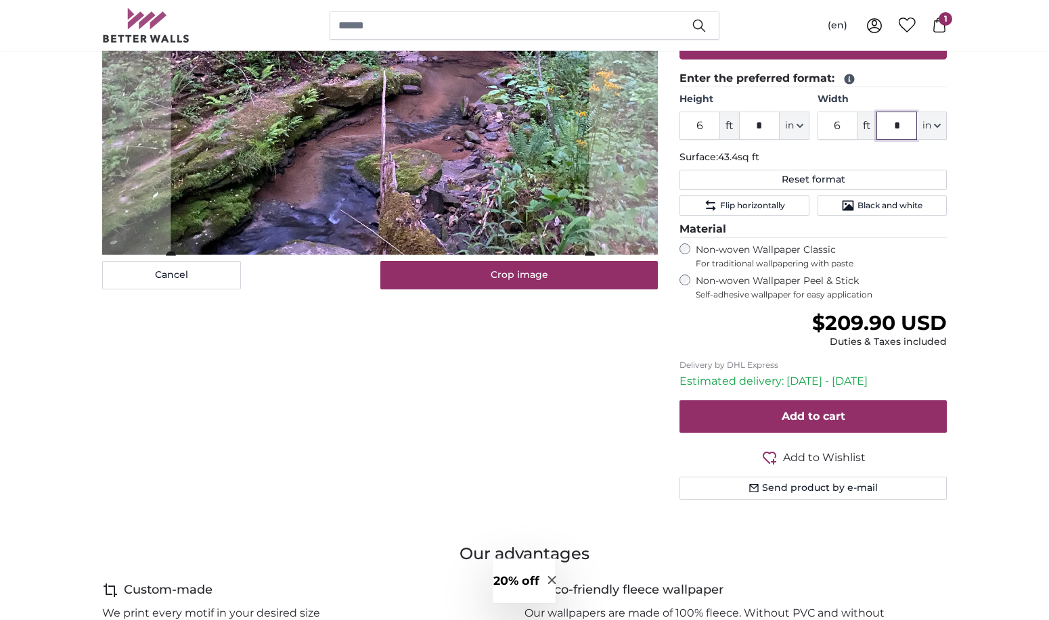
type input "*"
click at [534, 343] on div "Cancel Crop image Hide lengths" at bounding box center [379, 185] width 577 height 695
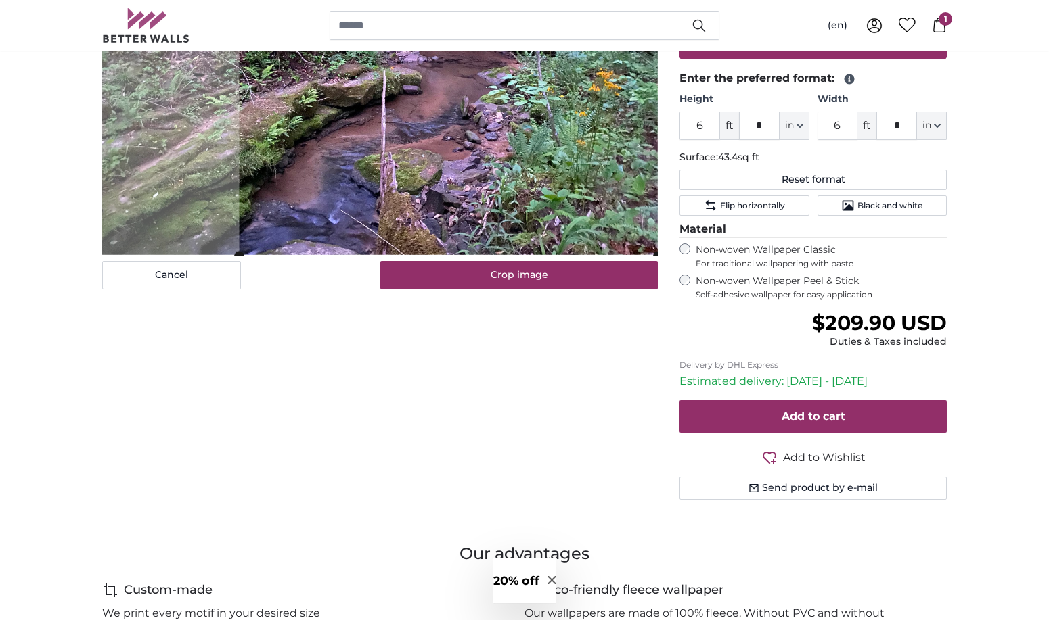
click at [586, 182] on cropper-handle at bounding box center [448, 47] width 418 height 418
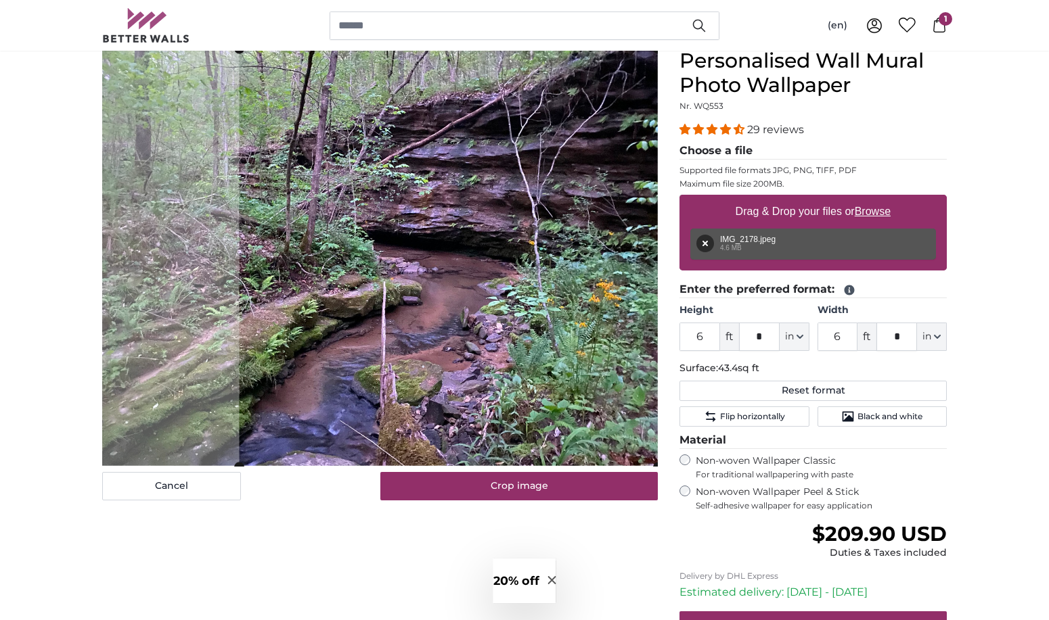
scroll to position [68, 0]
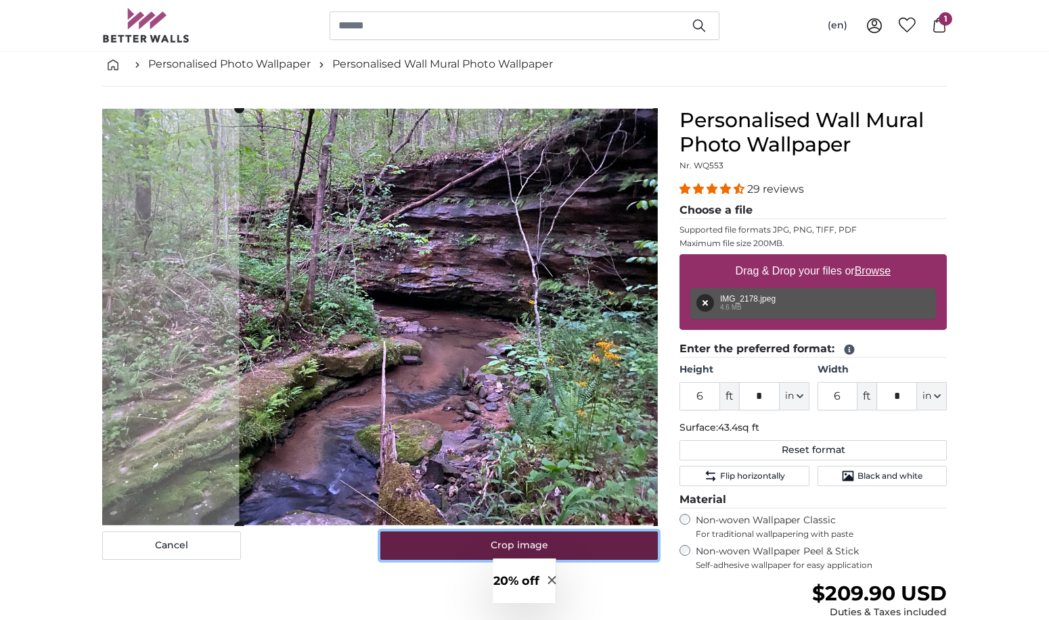
click at [543, 544] on button "Crop image" at bounding box center [519, 546] width 278 height 28
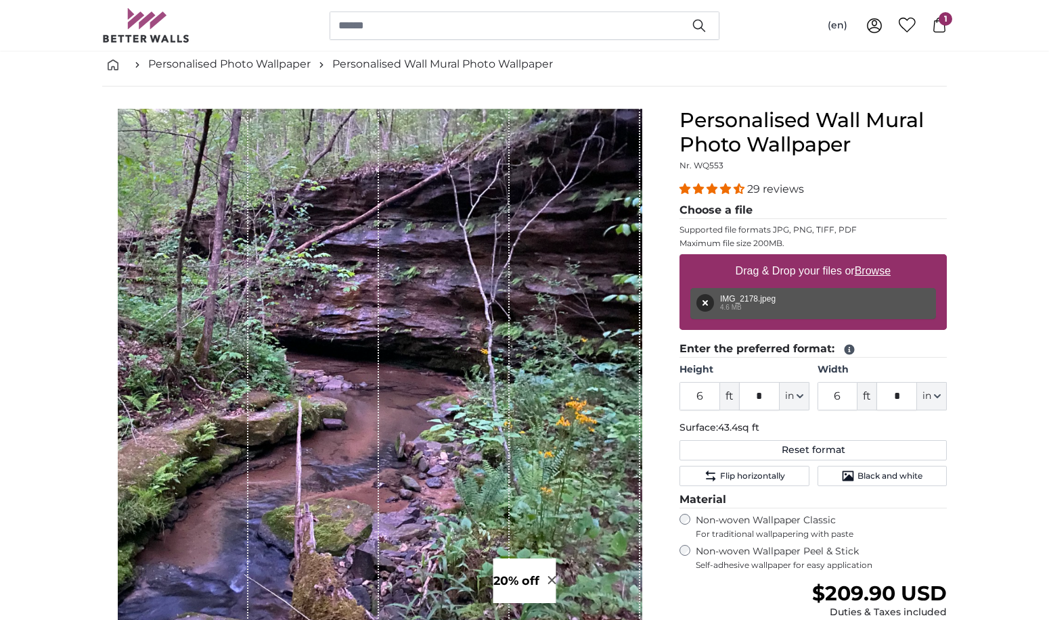
click at [641, 499] on div "1 of 1" at bounding box center [380, 370] width 524 height 524
click at [942, 22] on span "1" at bounding box center [945, 19] width 14 height 14
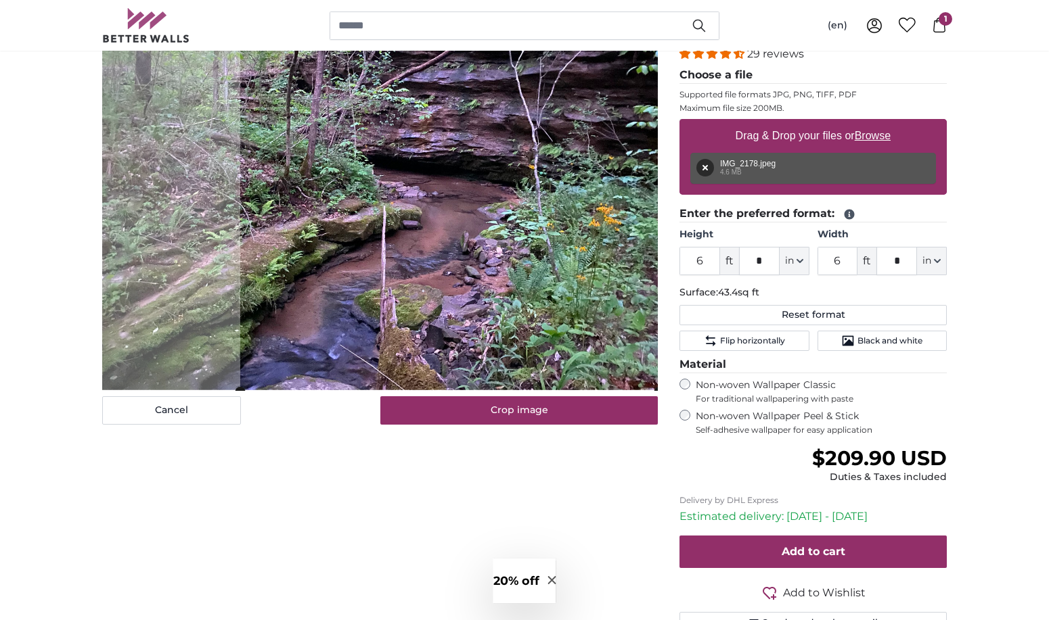
scroll to position [271, 0]
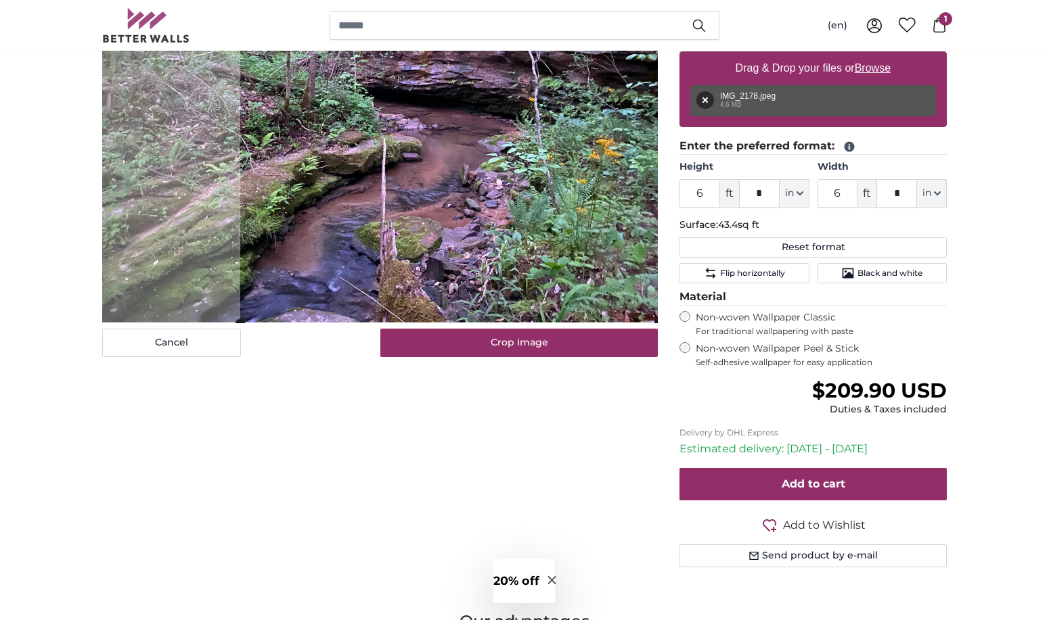
click at [512, 404] on div "Cancel Crop image Hide lengths" at bounding box center [379, 252] width 577 height 695
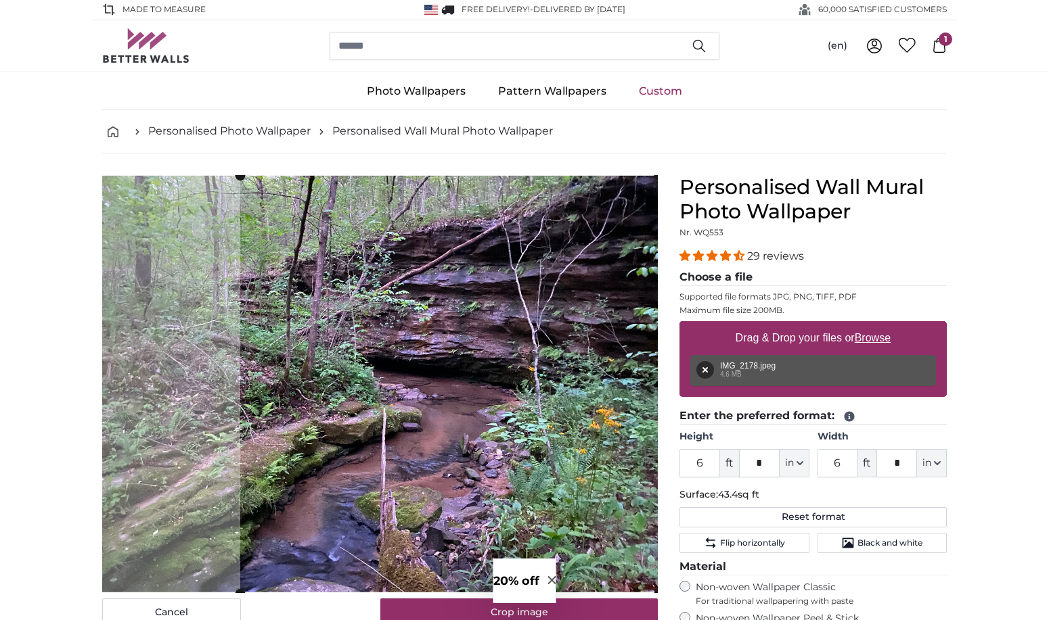
scroll to position [0, 0]
click at [941, 41] on span "1" at bounding box center [945, 40] width 14 height 14
